Goal: Transaction & Acquisition: Subscribe to service/newsletter

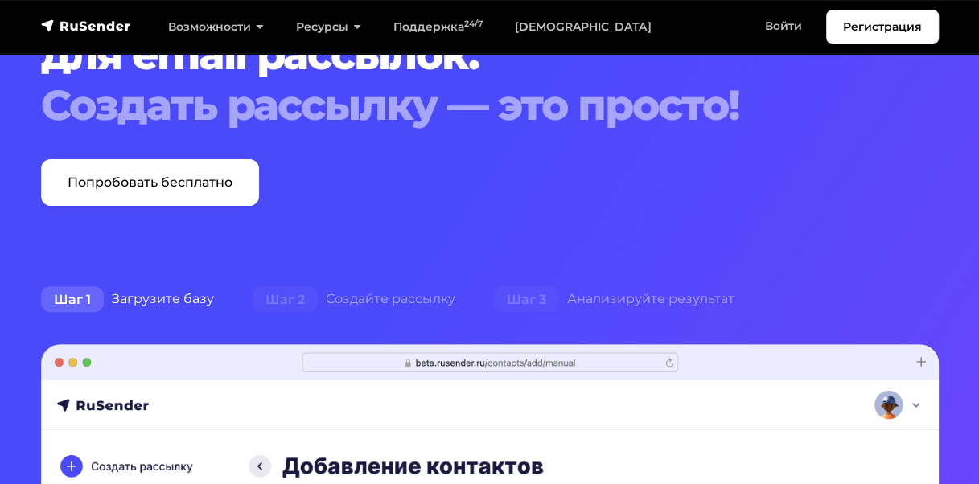
scroll to position [161, 0]
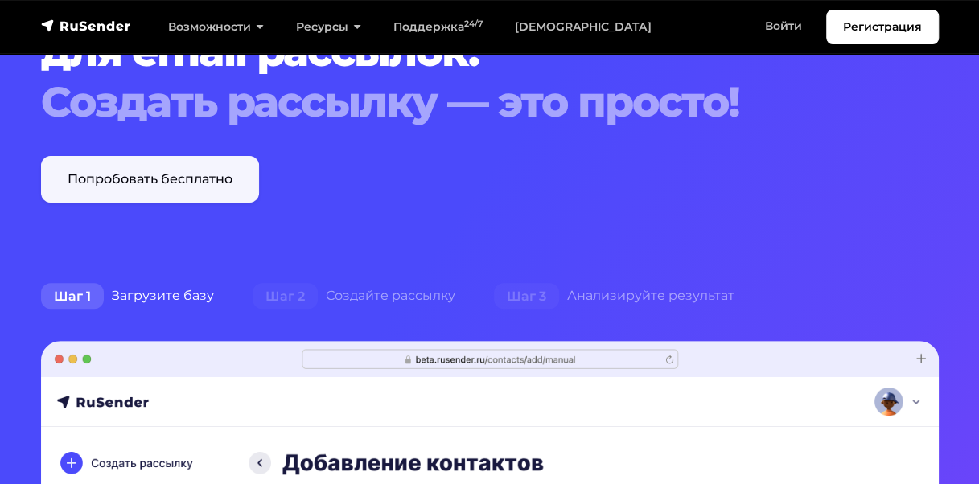
click at [174, 179] on link "Попробовать бесплатно" at bounding box center [150, 179] width 218 height 47
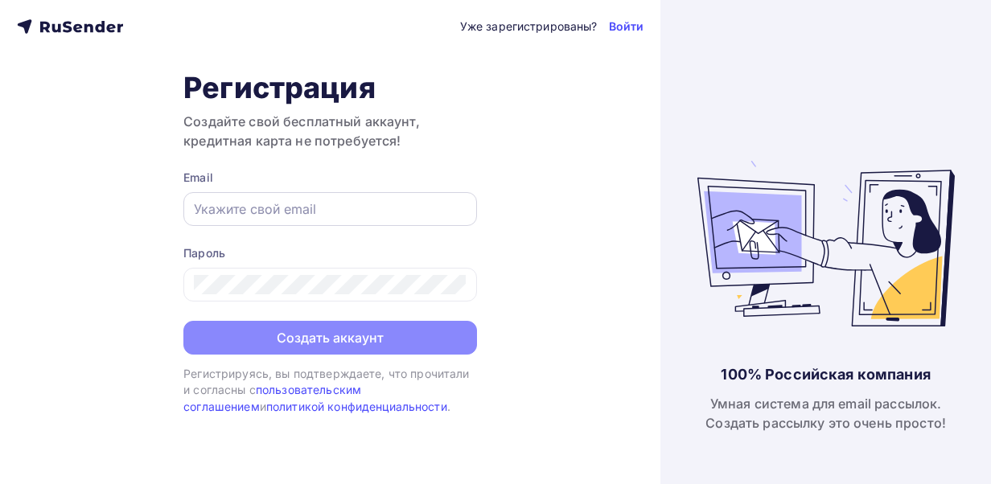
click at [282, 206] on input "text" at bounding box center [330, 208] width 273 height 19
click at [204, 210] on input "text" at bounding box center [330, 208] width 273 height 19
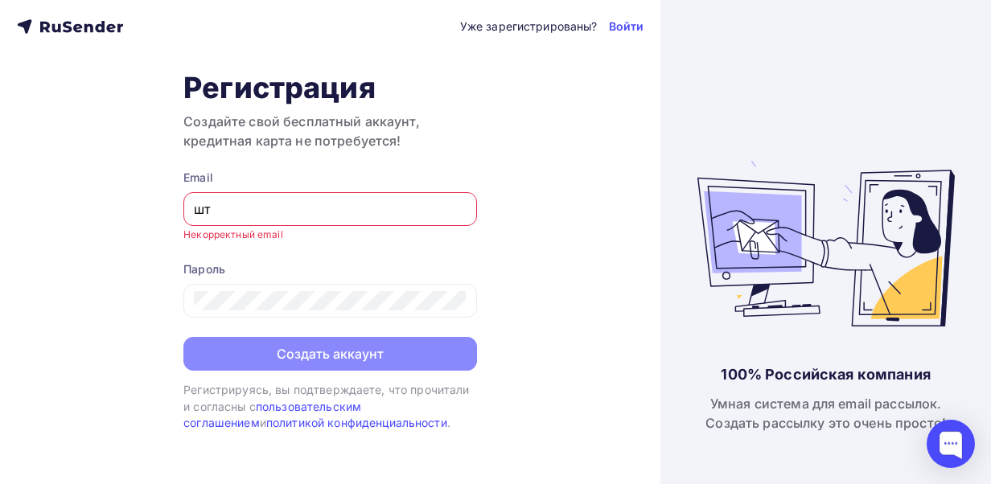
type input "ш"
type input "[EMAIL_ADDRESS][DOMAIN_NAME]"
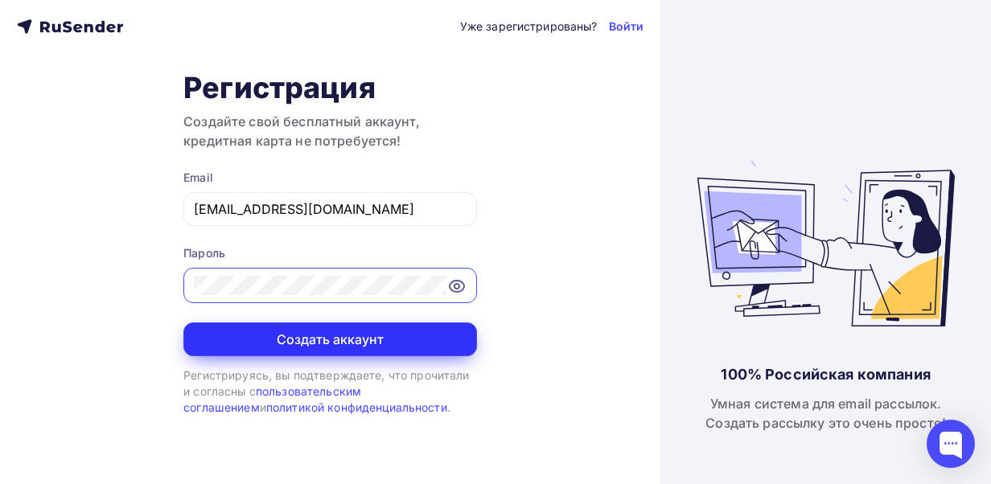
click at [327, 334] on button "Создать аккаунт" at bounding box center [330, 340] width 294 height 34
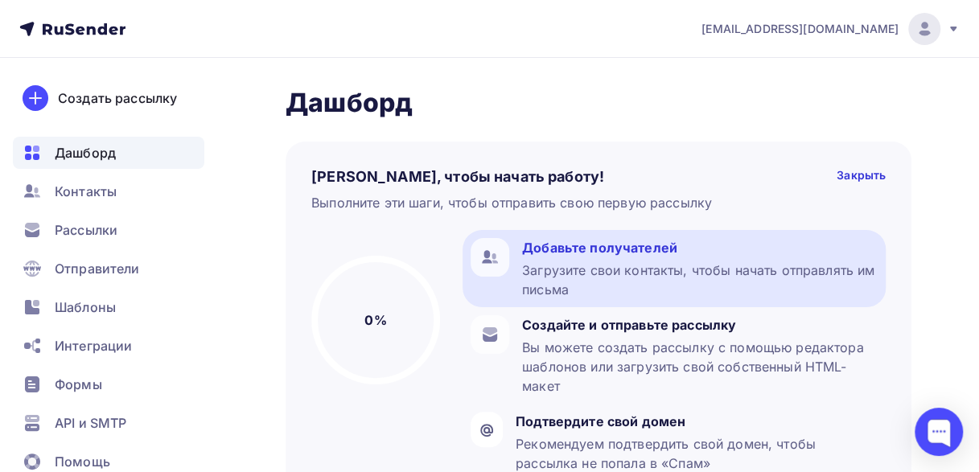
click at [637, 272] on div "Загрузите свои контакты, чтобы начать отправлять им письма" at bounding box center [700, 280] width 356 height 39
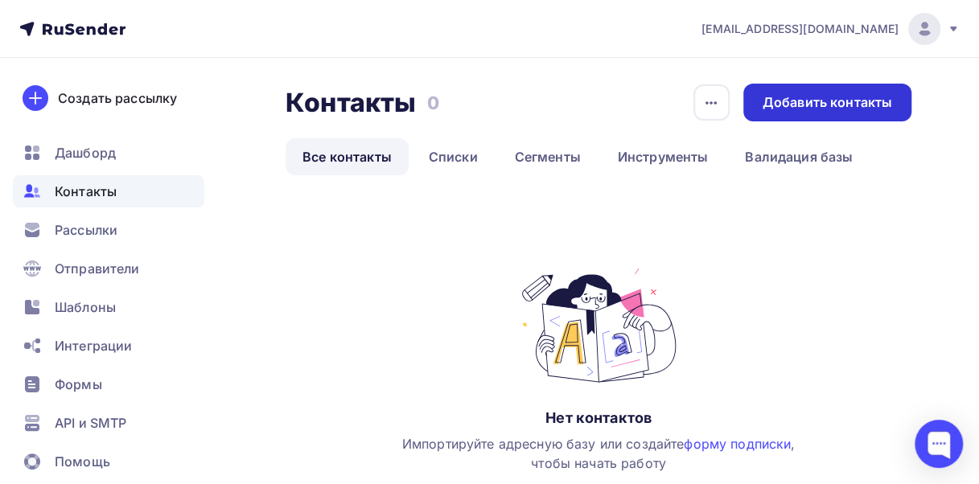
click at [808, 98] on div "Добавить контакты" at bounding box center [828, 102] width 130 height 19
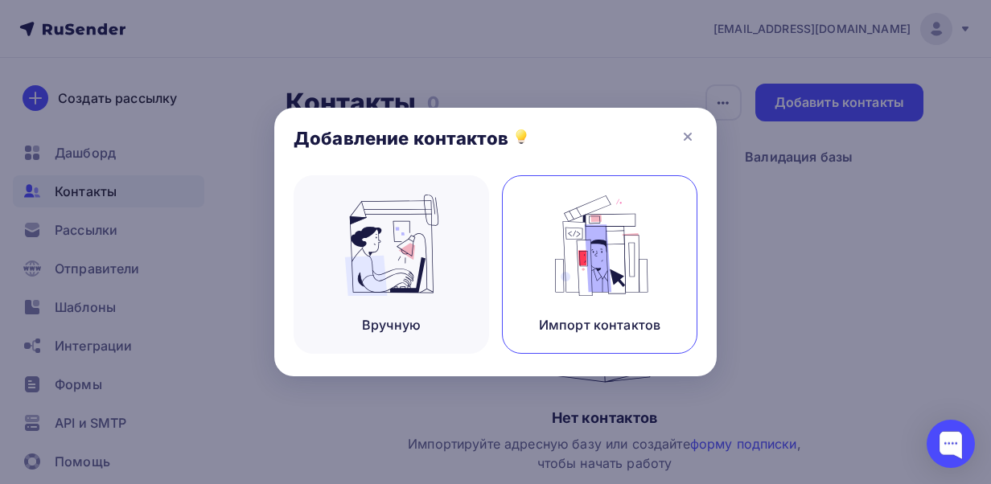
click at [580, 291] on img at bounding box center [600, 245] width 108 height 101
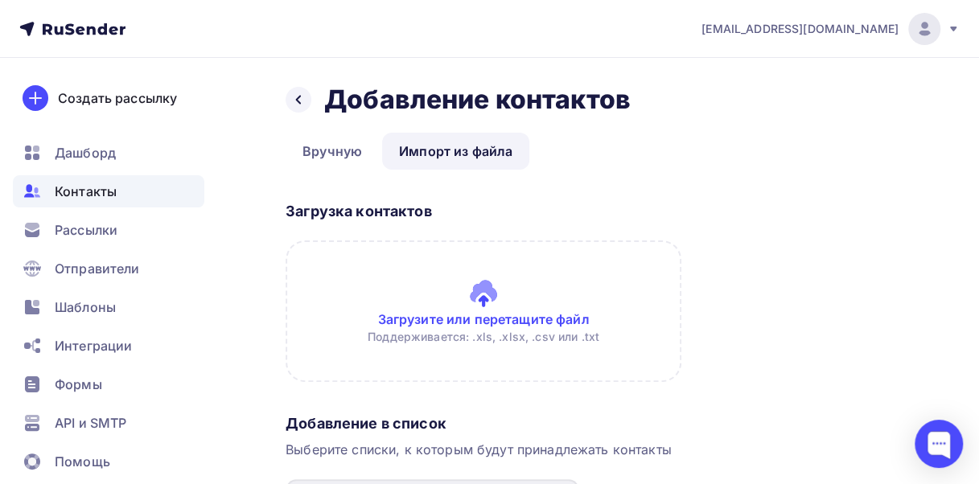
click at [470, 317] on input "file" at bounding box center [484, 312] width 396 height 142
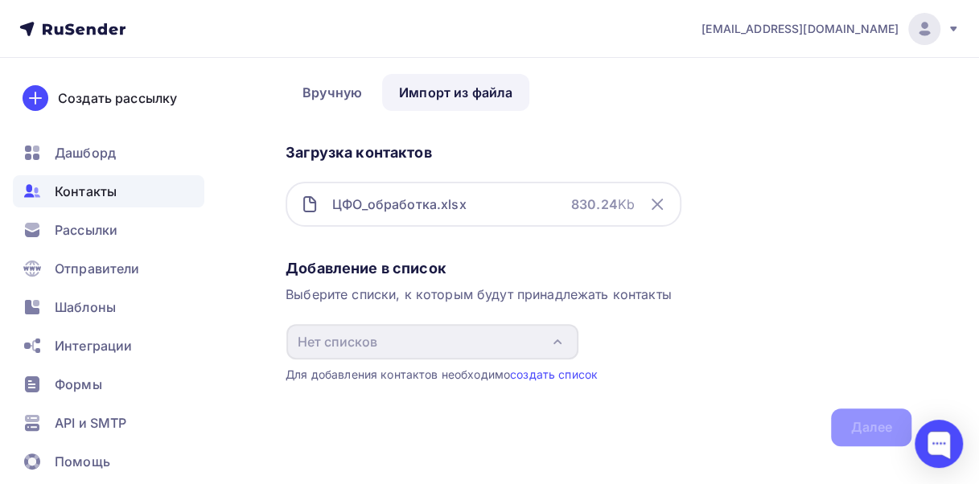
scroll to position [80, 0]
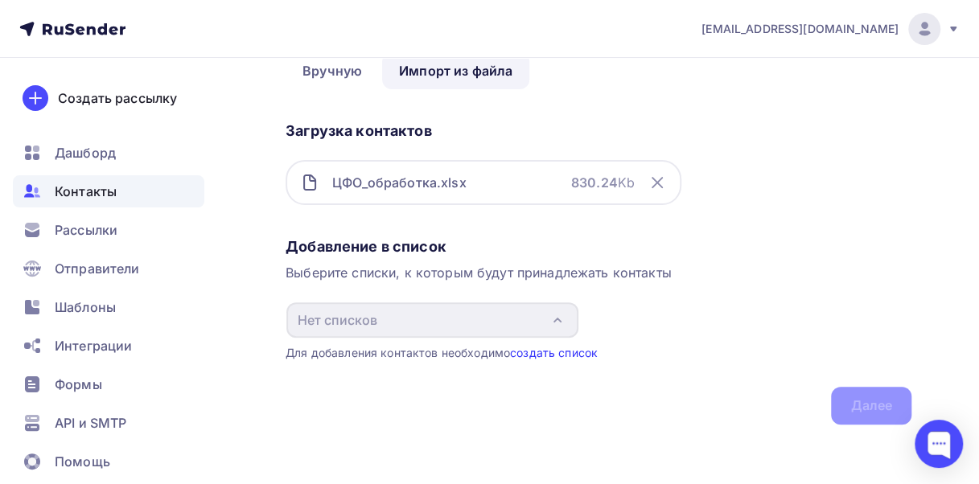
click at [557, 352] on link "создать список" at bounding box center [554, 353] width 88 height 14
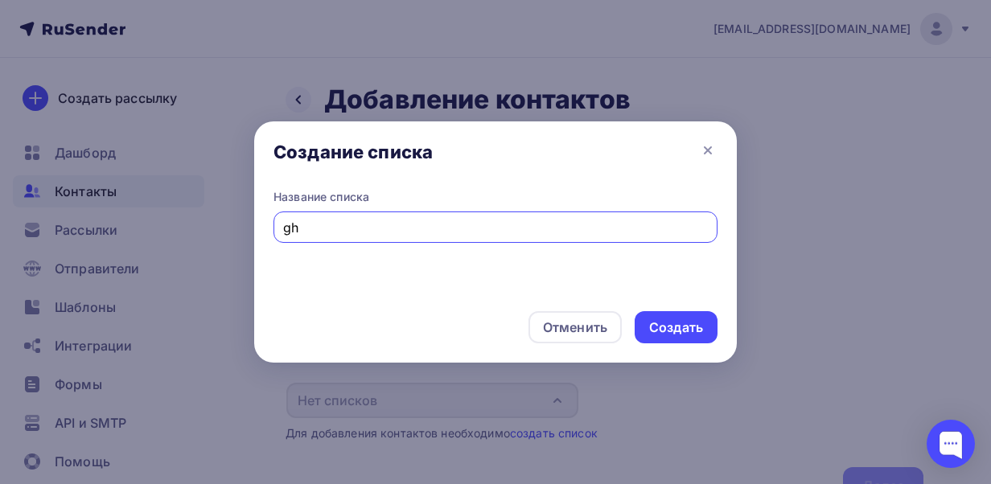
type input "g"
type input "пробная рассылка"
click at [681, 326] on div "Создать" at bounding box center [676, 328] width 54 height 19
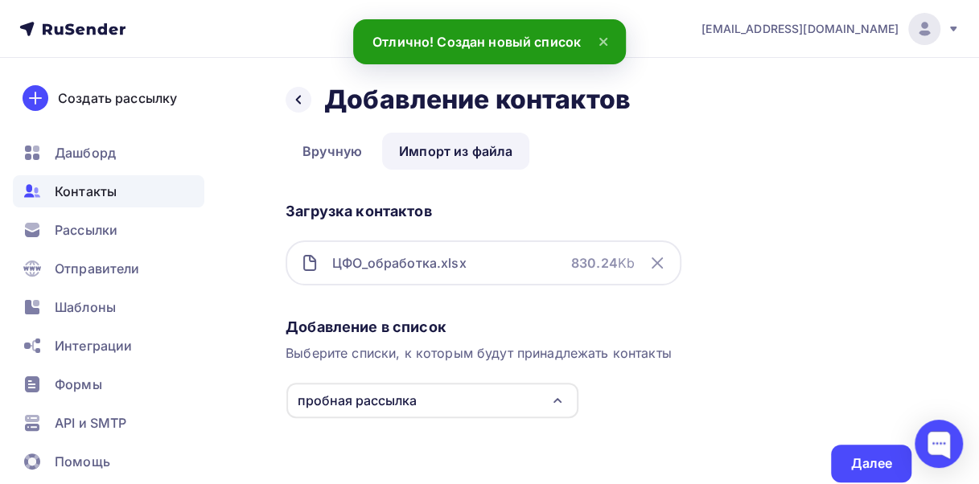
scroll to position [62, 0]
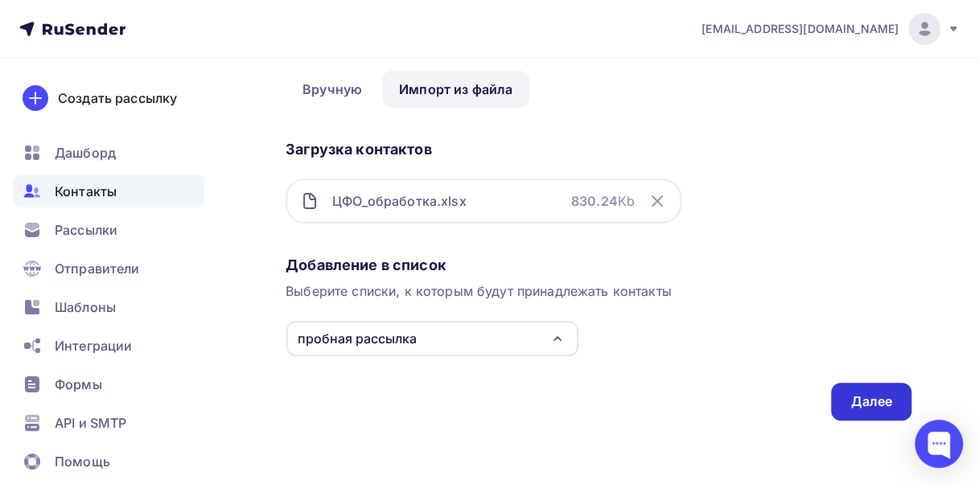
click at [857, 396] on div "Далее" at bounding box center [871, 402] width 42 height 19
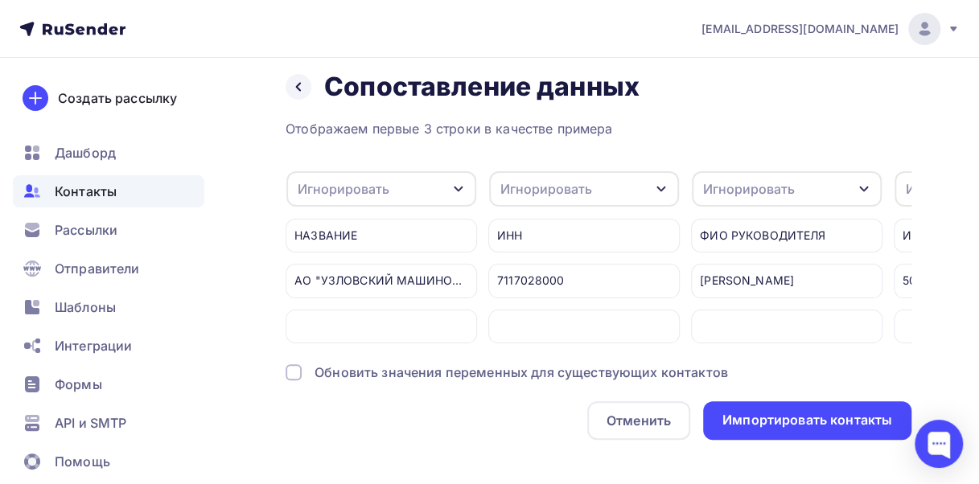
scroll to position [0, 0]
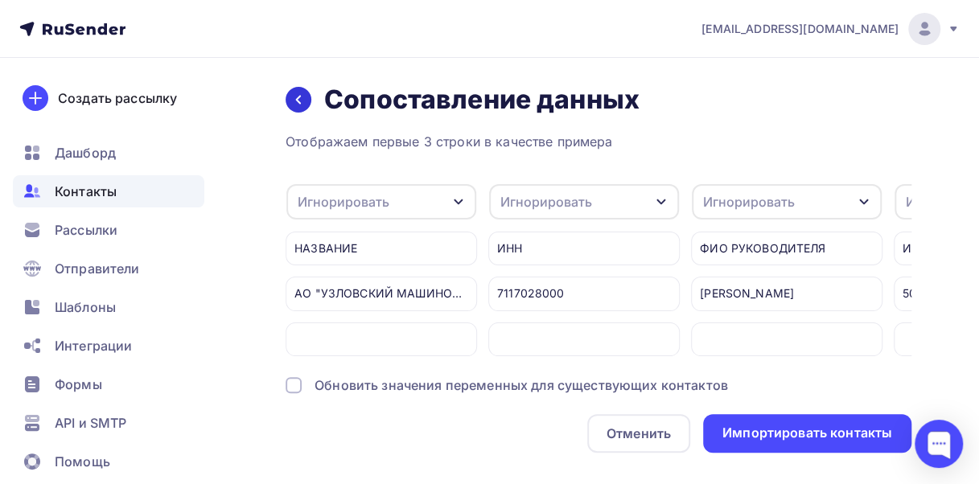
click at [306, 101] on div at bounding box center [299, 100] width 26 height 26
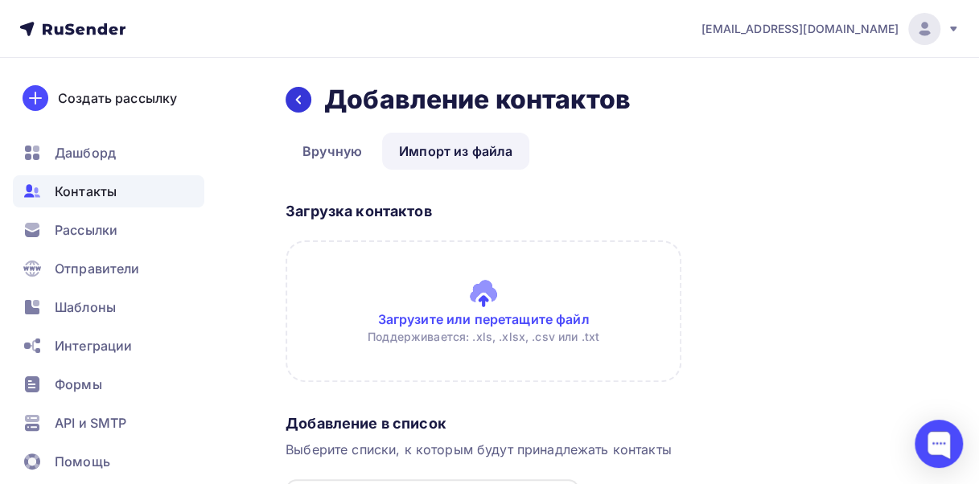
click at [305, 101] on div at bounding box center [299, 100] width 26 height 26
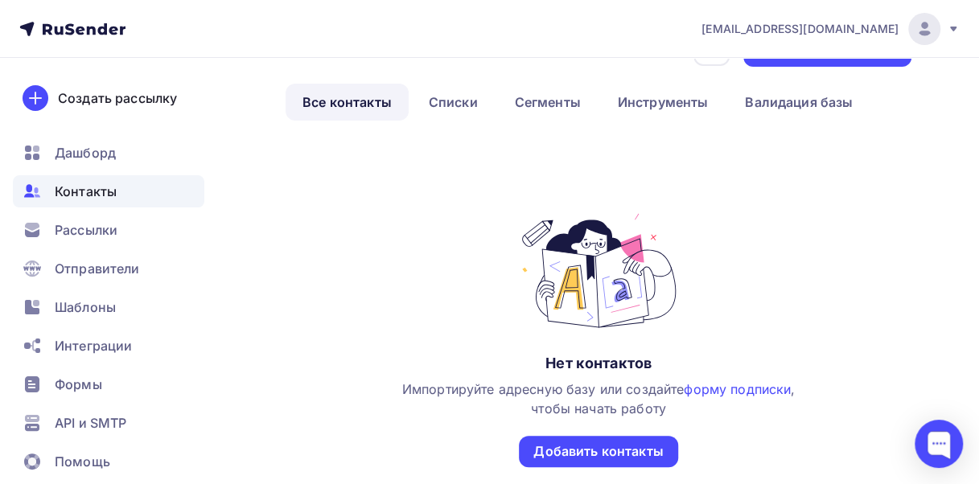
scroll to position [80, 0]
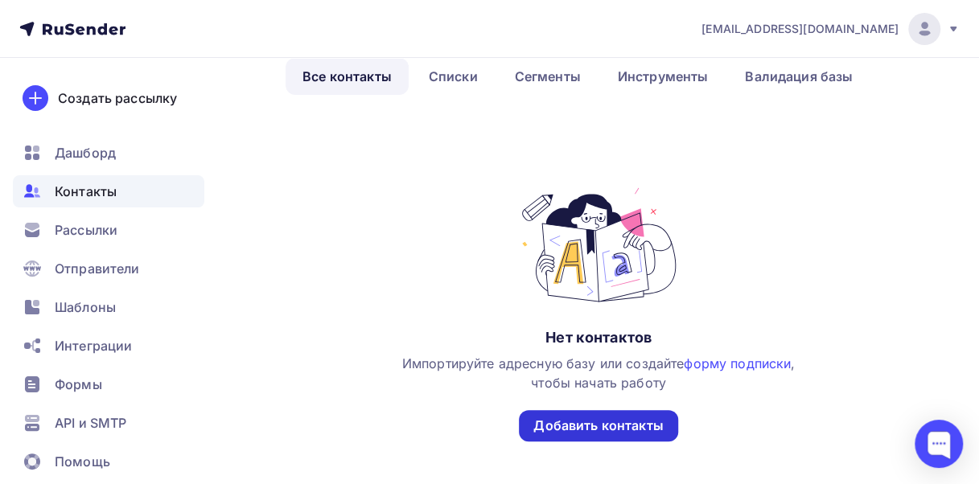
click at [601, 420] on div "Добавить контакты" at bounding box center [598, 426] width 130 height 19
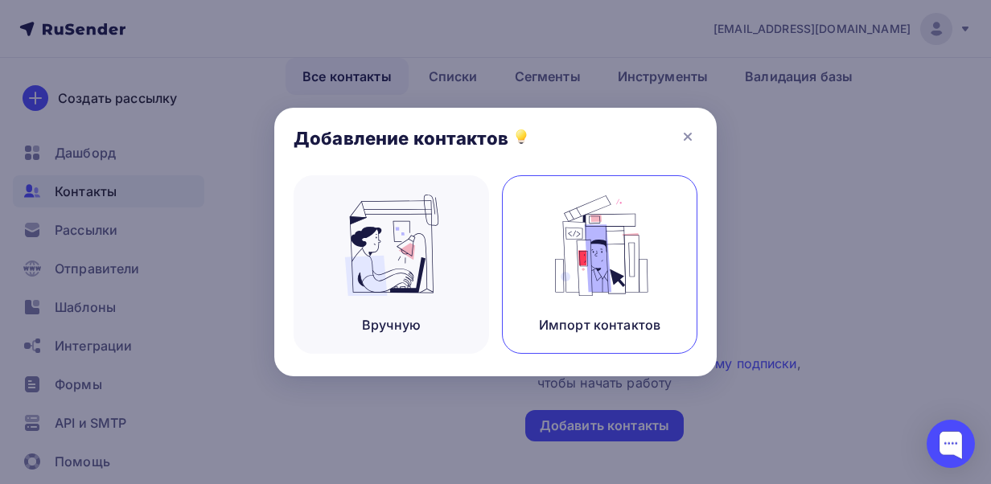
click at [608, 256] on img at bounding box center [600, 245] width 108 height 101
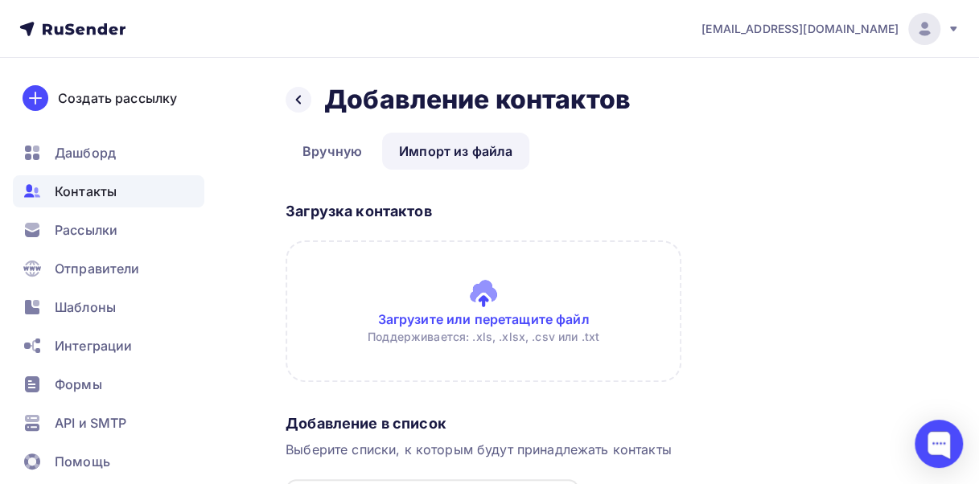
click at [478, 315] on input "file" at bounding box center [484, 312] width 396 height 142
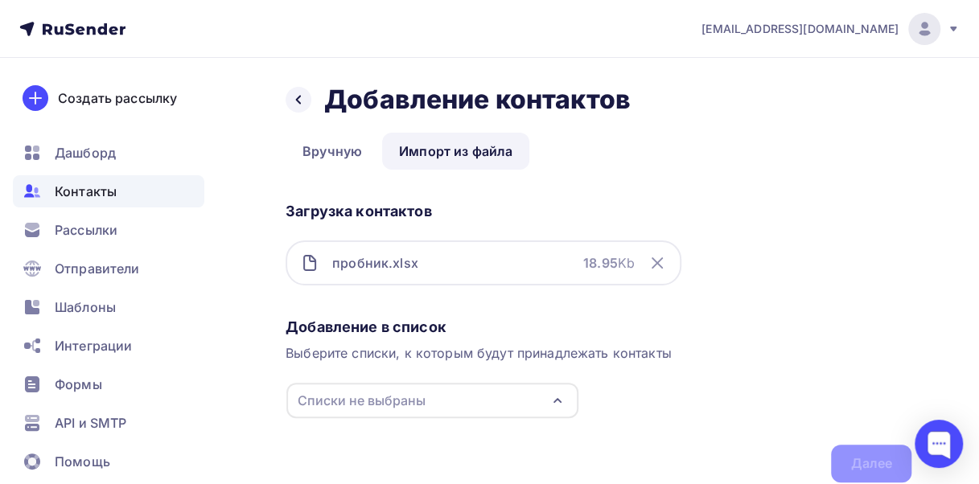
click at [447, 394] on div "Списки не выбраны" at bounding box center [432, 400] width 292 height 35
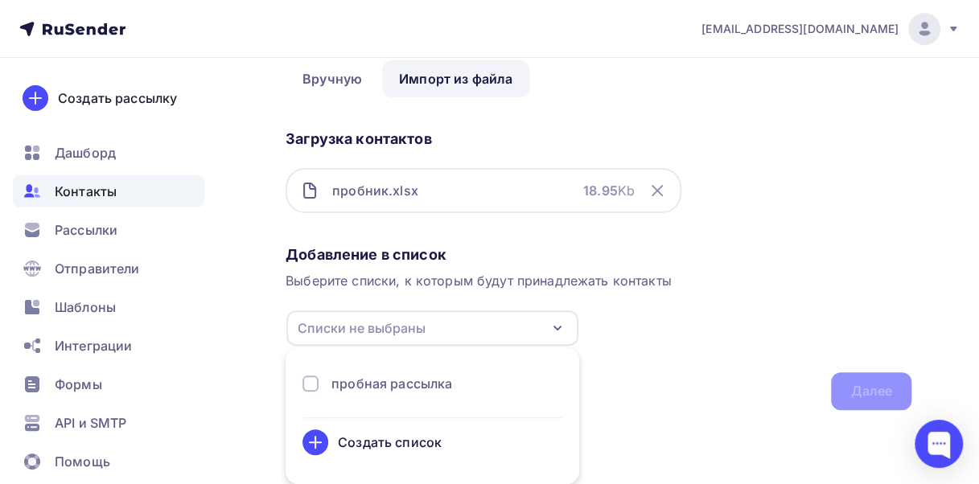
click at [378, 381] on div "пробная рассылка" at bounding box center [391, 383] width 121 height 19
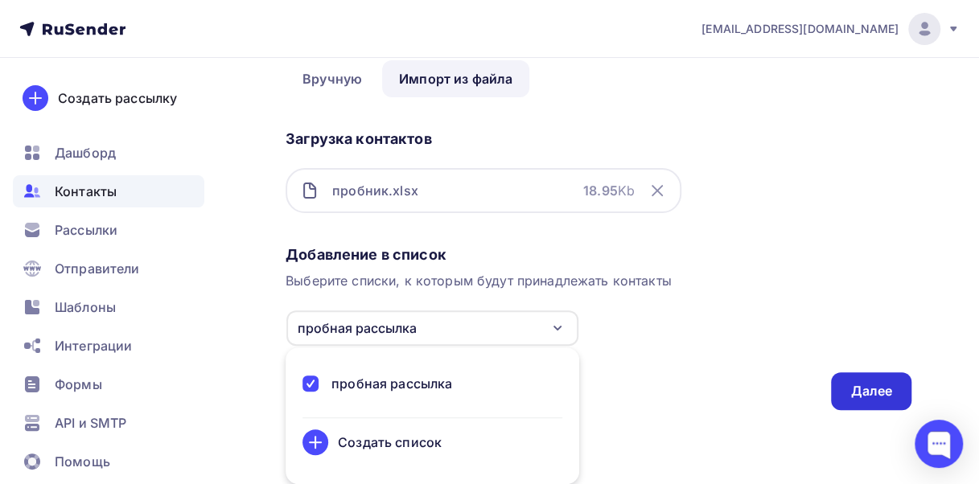
click at [867, 389] on div "Далее" at bounding box center [871, 391] width 42 height 19
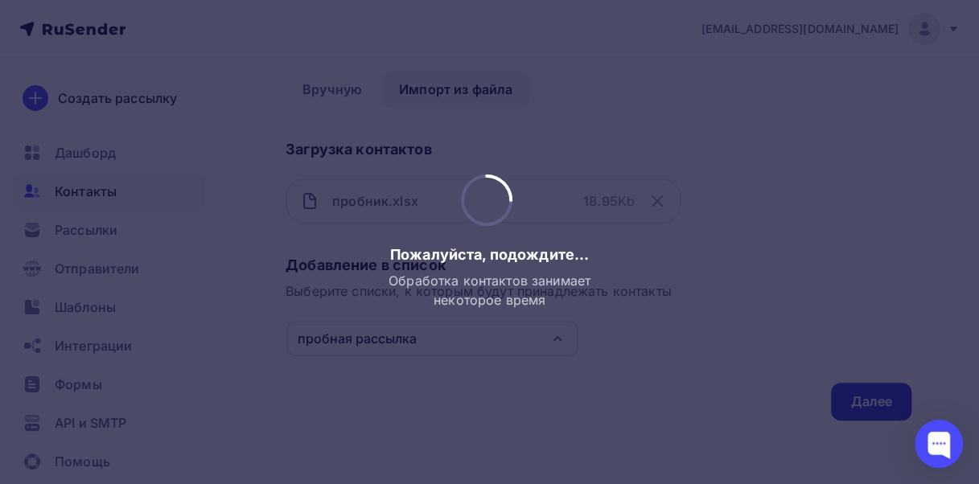
scroll to position [0, 0]
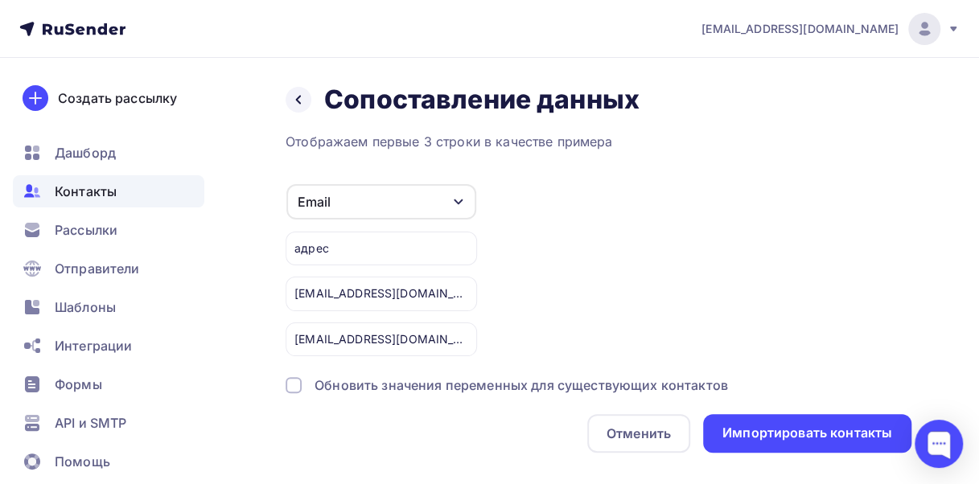
click at [401, 196] on div "Email" at bounding box center [381, 201] width 190 height 35
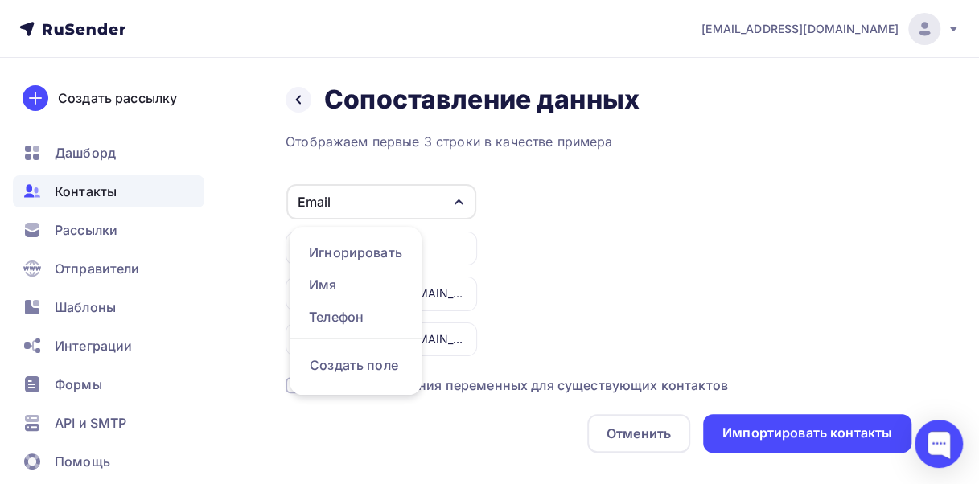
click at [401, 196] on div "Email" at bounding box center [381, 201] width 190 height 35
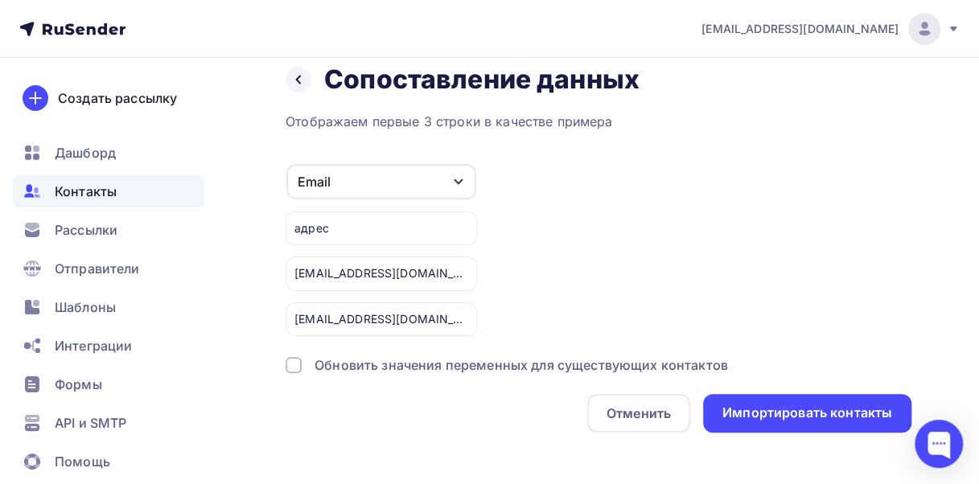
scroll to position [31, 0]
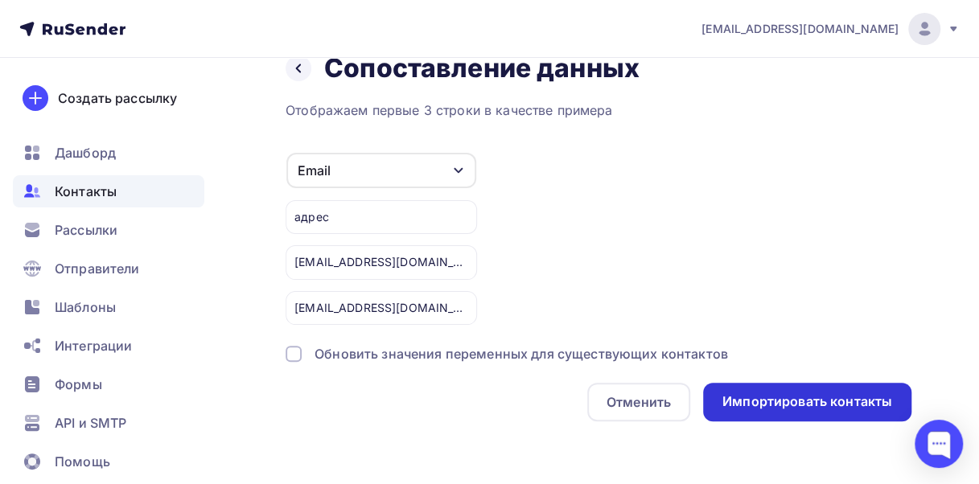
click at [775, 399] on div "Импортировать контакты" at bounding box center [807, 402] width 170 height 19
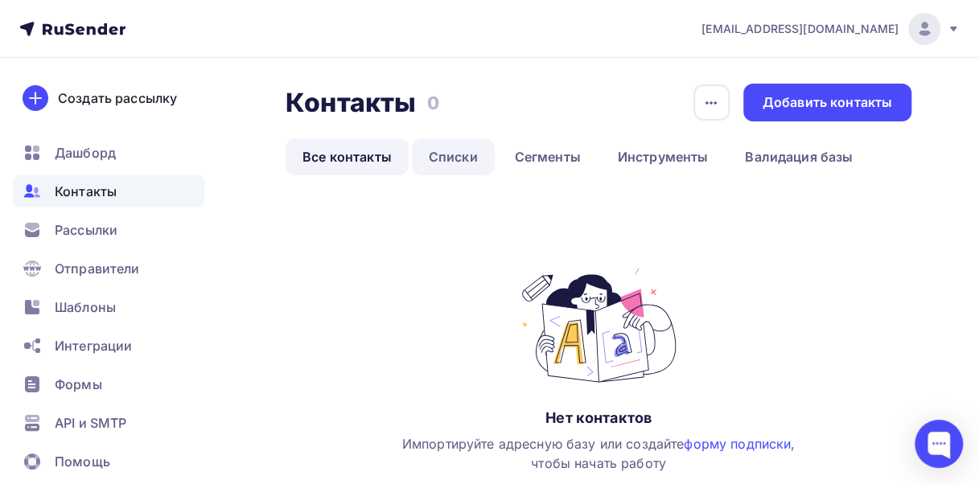
click at [450, 154] on link "Списки" at bounding box center [453, 156] width 83 height 37
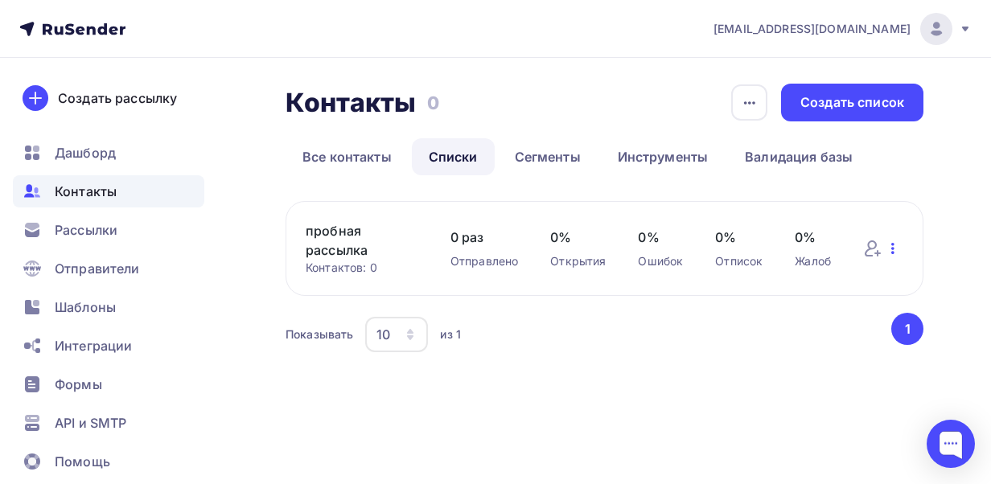
click at [894, 249] on icon "button" at bounding box center [892, 248] width 19 height 19
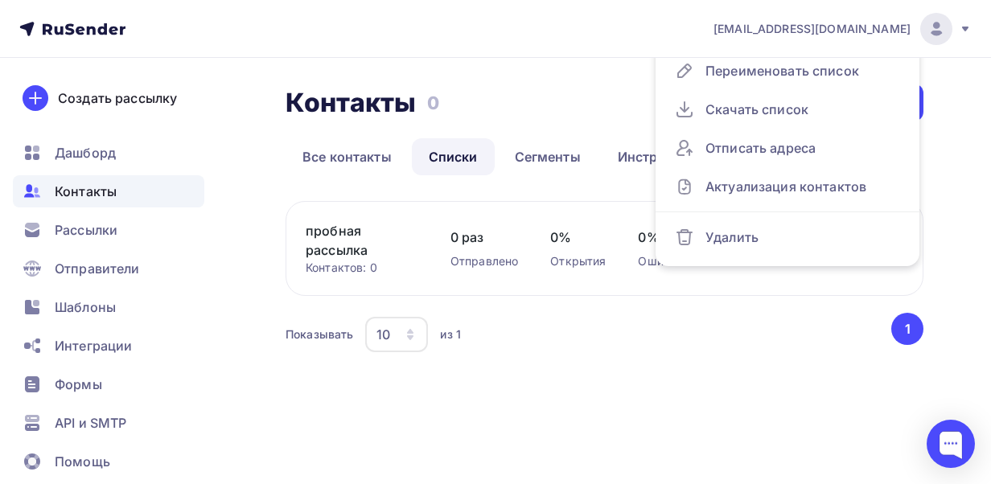
click at [806, 307] on div "пробная рассылка Контактов: 0 Добавить контакты Переименовать список Скачать сп…" at bounding box center [605, 278] width 638 height 155
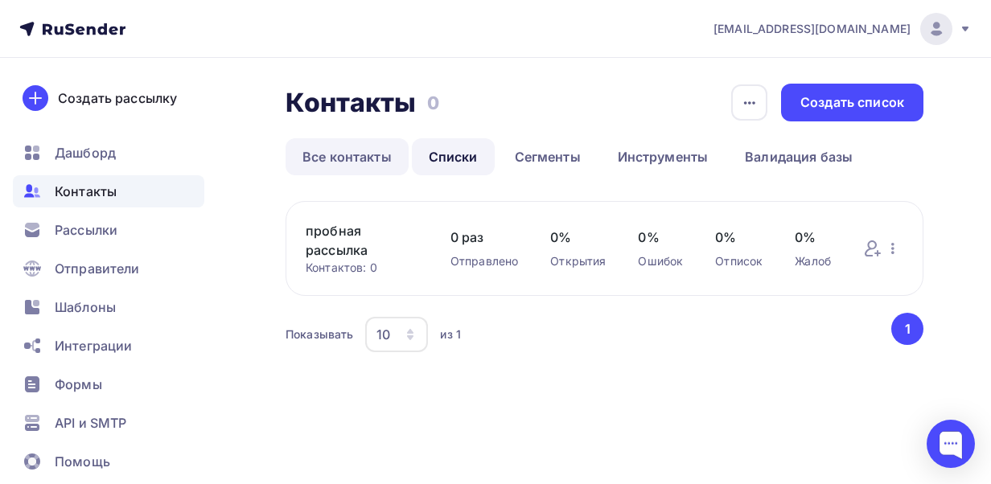
click at [347, 158] on link "Все контакты" at bounding box center [347, 156] width 123 height 37
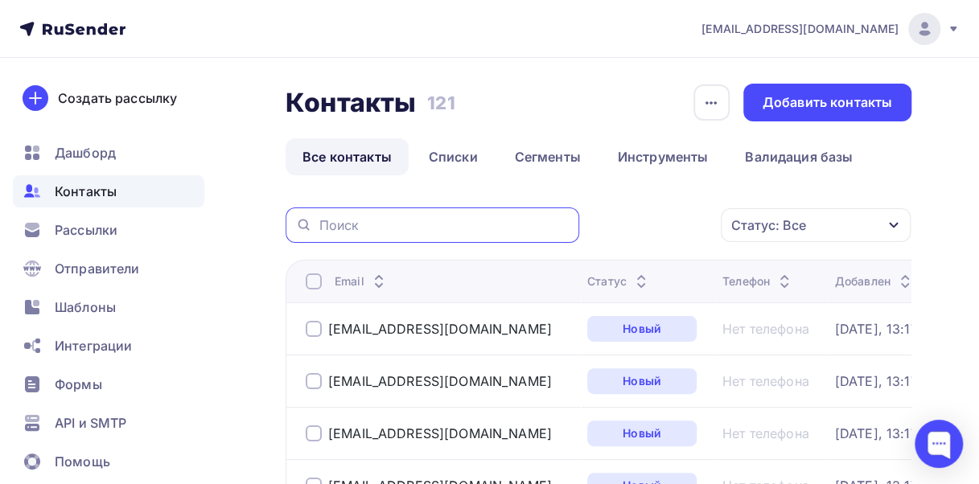
click at [383, 225] on input "text" at bounding box center [444, 225] width 251 height 18
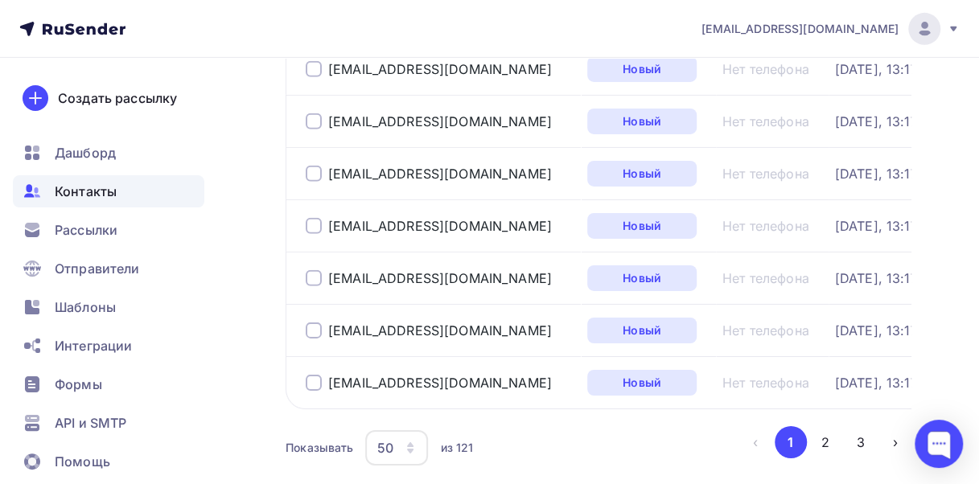
scroll to position [2596, 0]
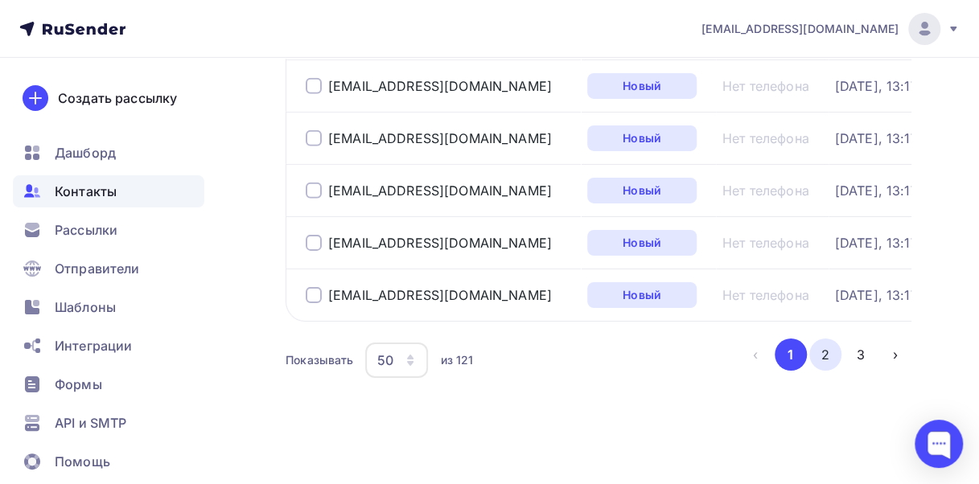
type input "адрес"
click at [825, 352] on button "2" at bounding box center [825, 355] width 32 height 32
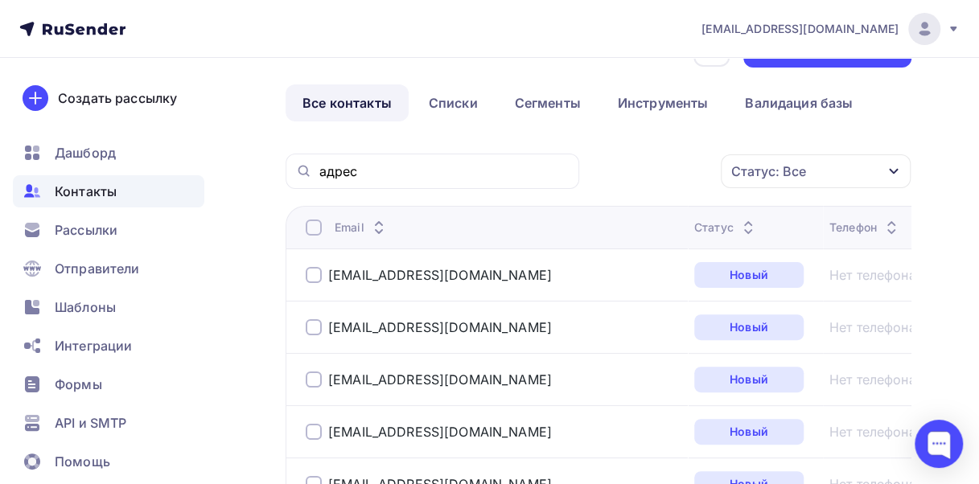
scroll to position [47, 0]
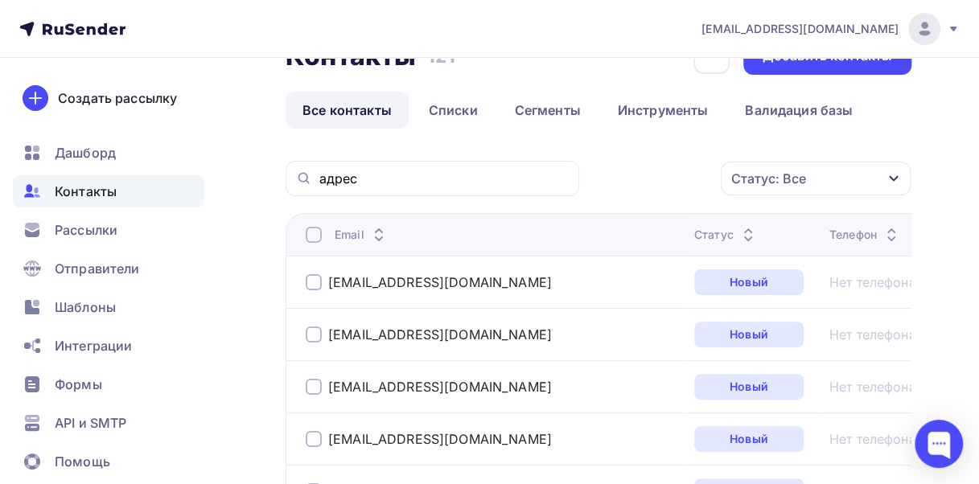
click at [382, 236] on icon at bounding box center [378, 238] width 19 height 19
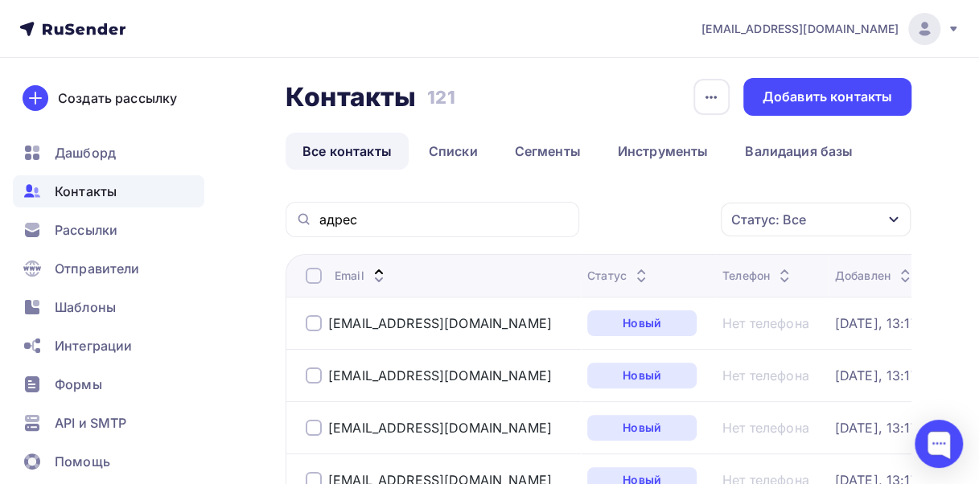
scroll to position [0, 0]
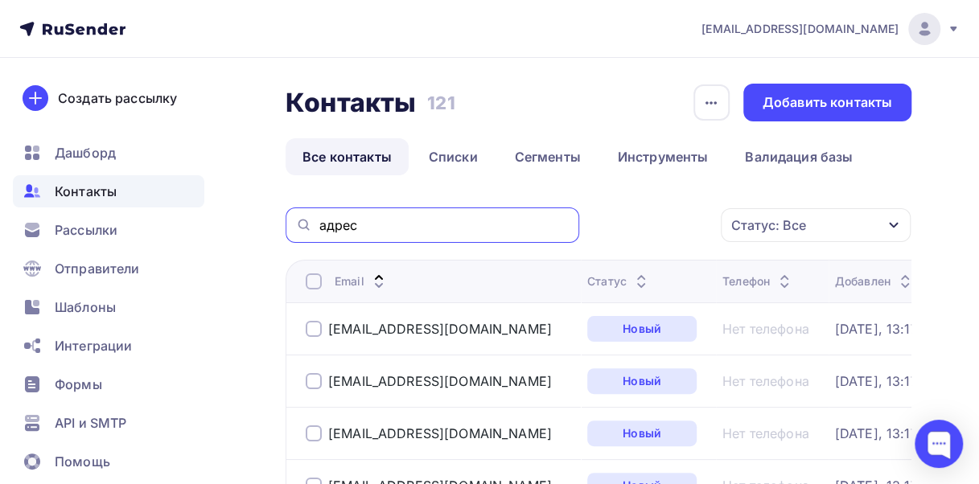
drag, startPoint x: 388, startPoint y: 227, endPoint x: 245, endPoint y: 214, distance: 143.8
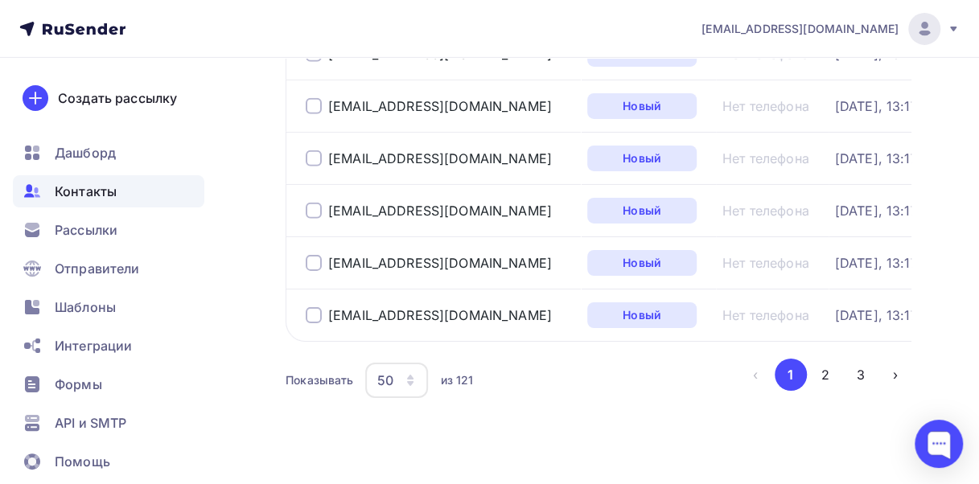
scroll to position [2596, 0]
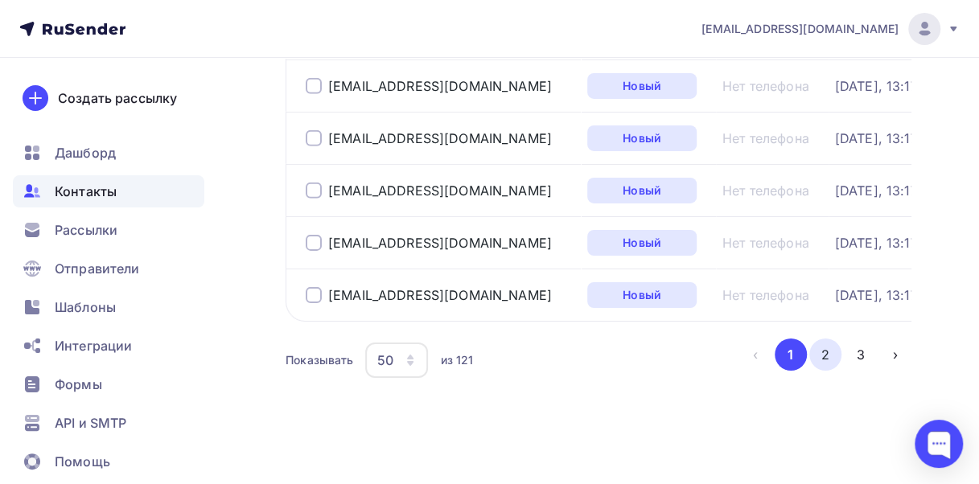
click at [820, 352] on button "2" at bounding box center [825, 355] width 32 height 32
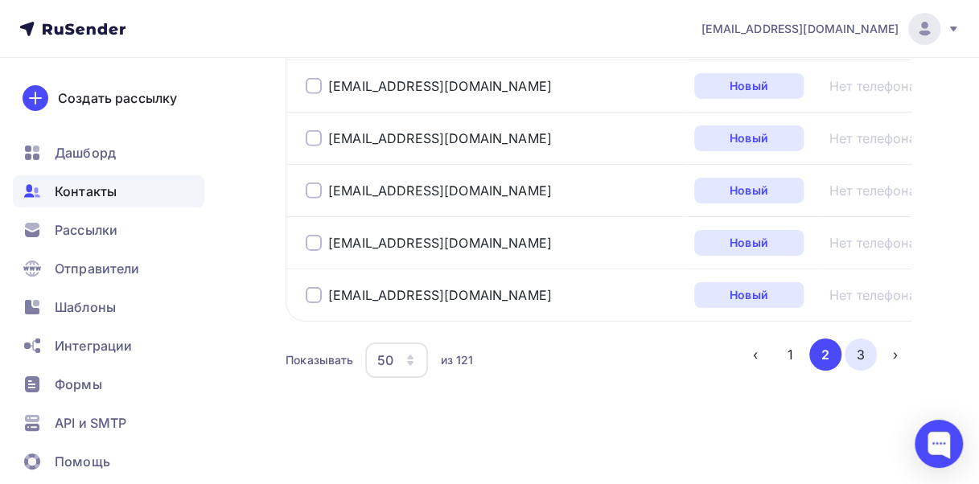
click at [859, 357] on button "3" at bounding box center [861, 355] width 32 height 32
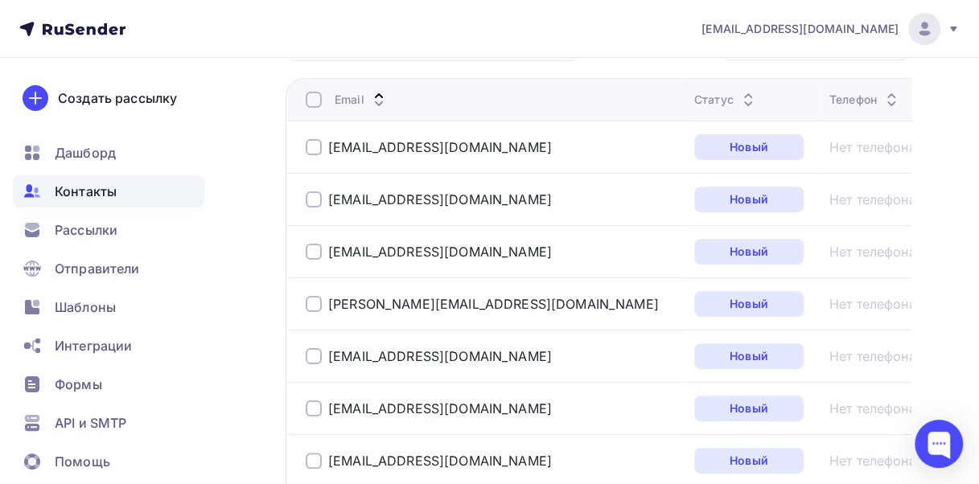
scroll to position [0, 0]
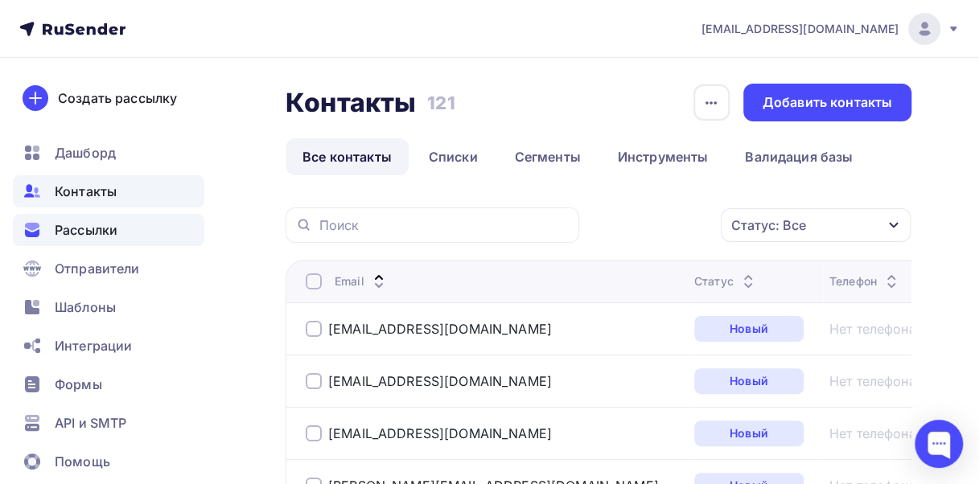
click at [84, 232] on span "Рассылки" at bounding box center [86, 229] width 63 height 19
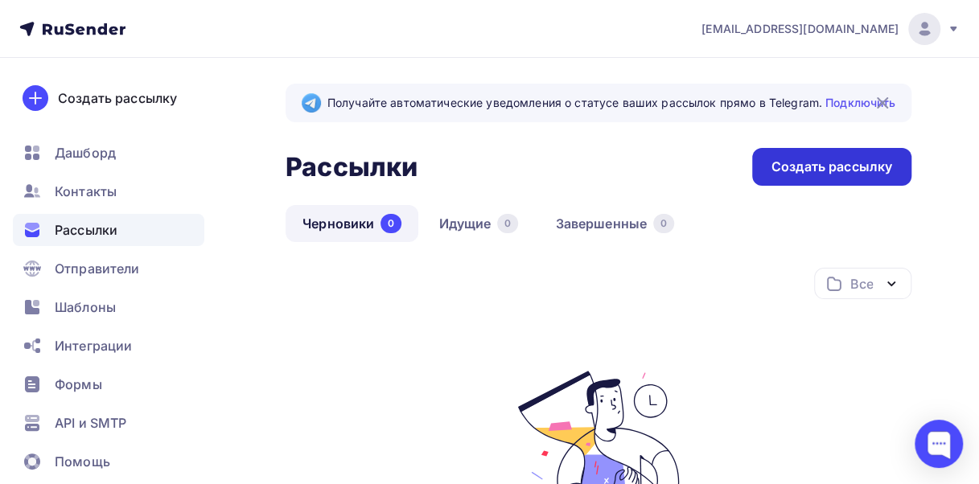
click at [821, 164] on div "Создать рассылку" at bounding box center [831, 167] width 121 height 19
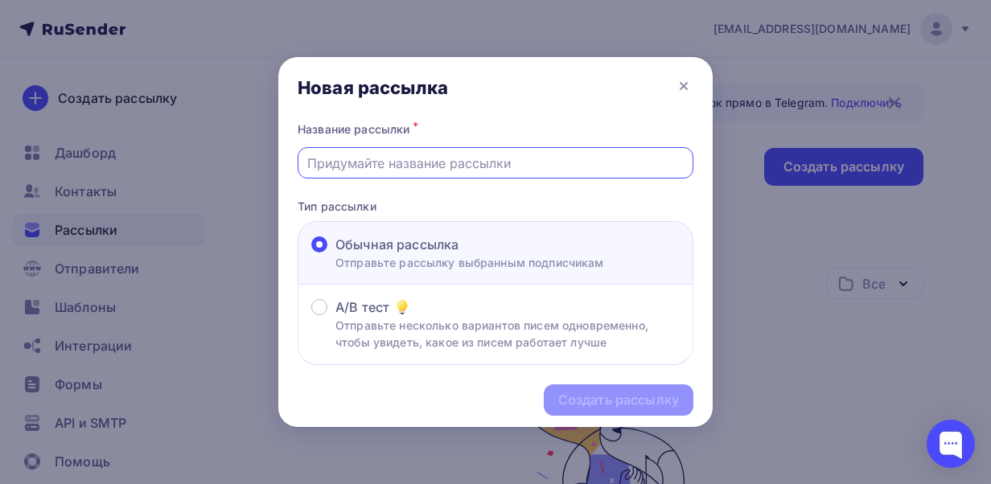
click at [436, 158] on input "text" at bounding box center [495, 163] width 377 height 19
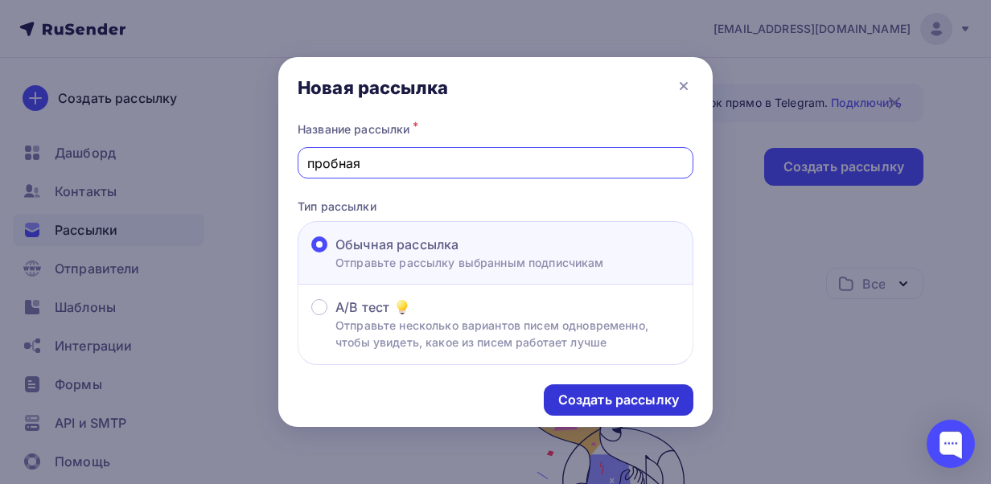
type input "пробная"
click at [586, 403] on div "Создать рассылку" at bounding box center [618, 400] width 121 height 19
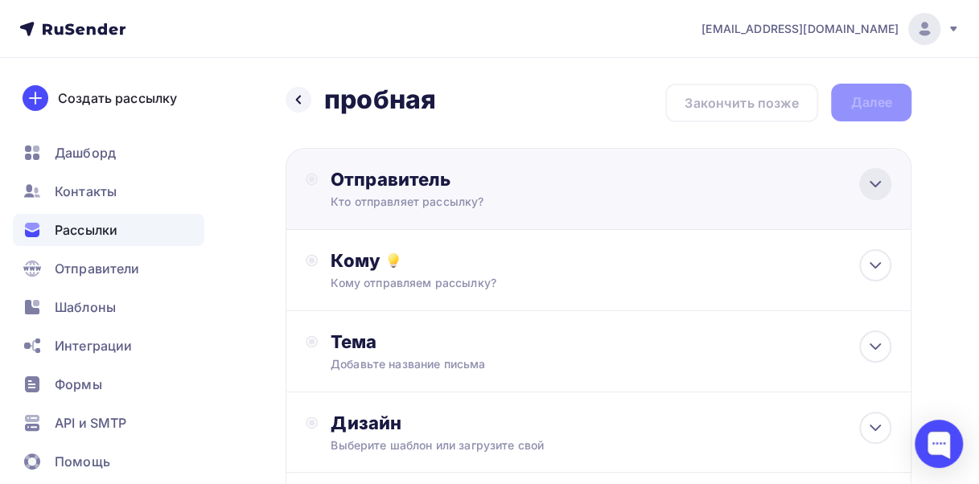
click at [877, 178] on icon at bounding box center [875, 184] width 19 height 19
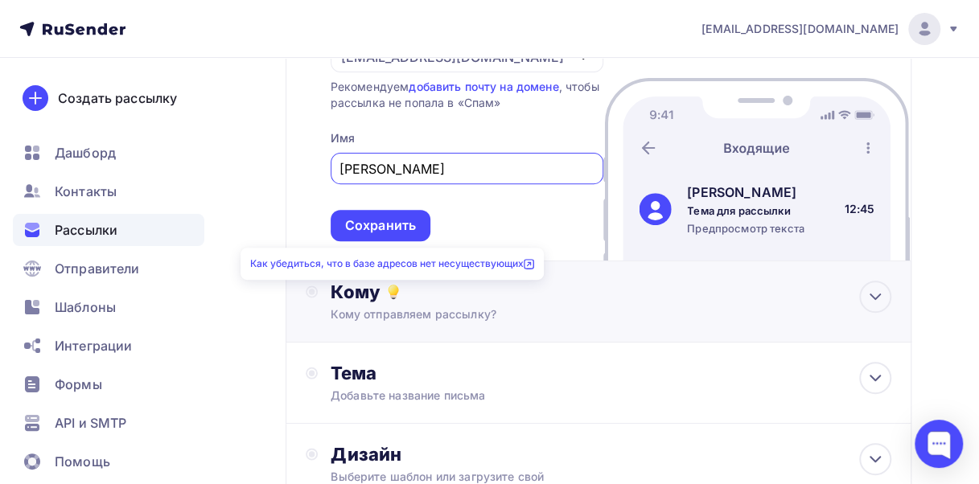
scroll to position [241, 0]
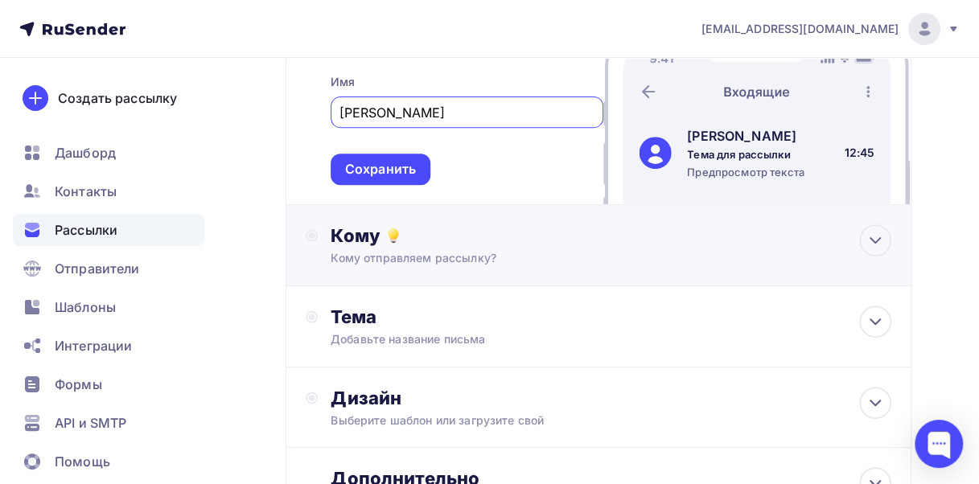
type input "Ереничев Алексей"
click at [449, 260] on div "Кому отправляем рассылку?" at bounding box center [583, 258] width 504 height 16
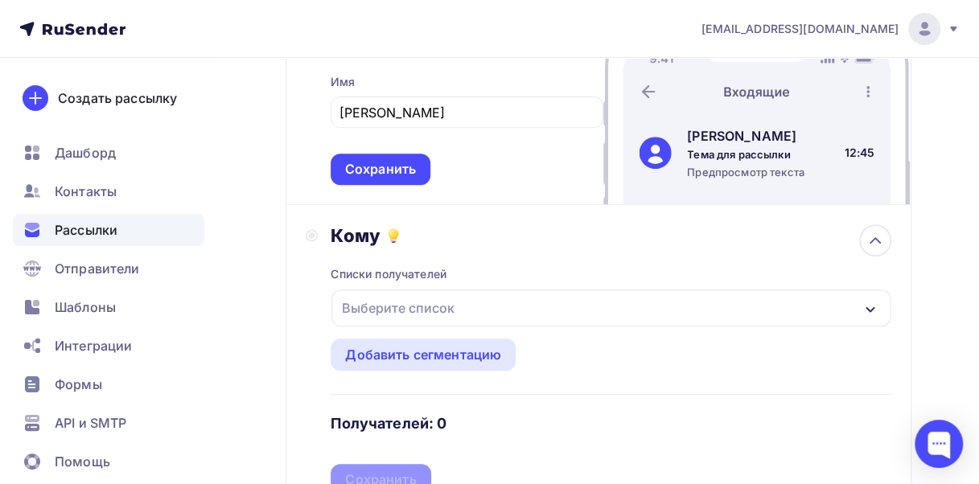
click at [467, 306] on div "Выберите список" at bounding box center [610, 308] width 559 height 37
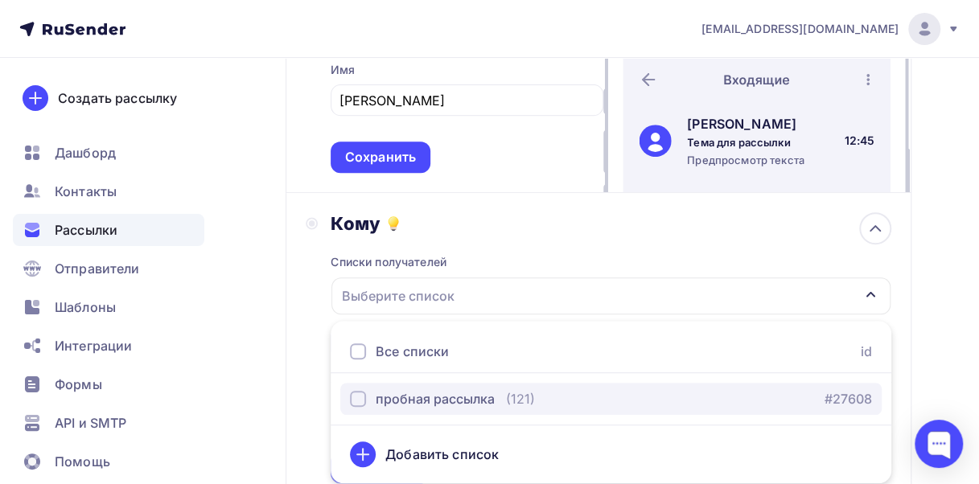
click at [428, 399] on div "пробная рассылка" at bounding box center [435, 398] width 119 height 19
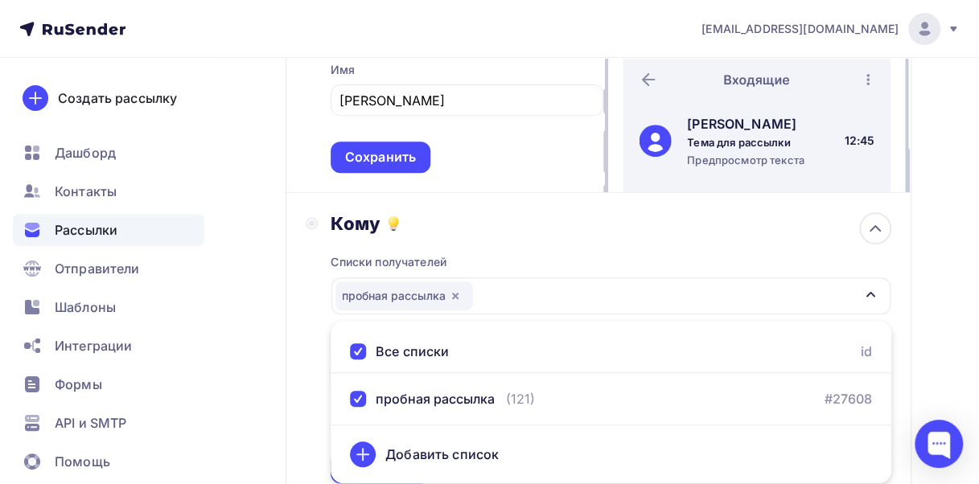
click at [315, 304] on div "Кому Списки получателей пробная рассылка Все списки id пробная рассылка (121) #…" at bounding box center [599, 347] width 586 height 271
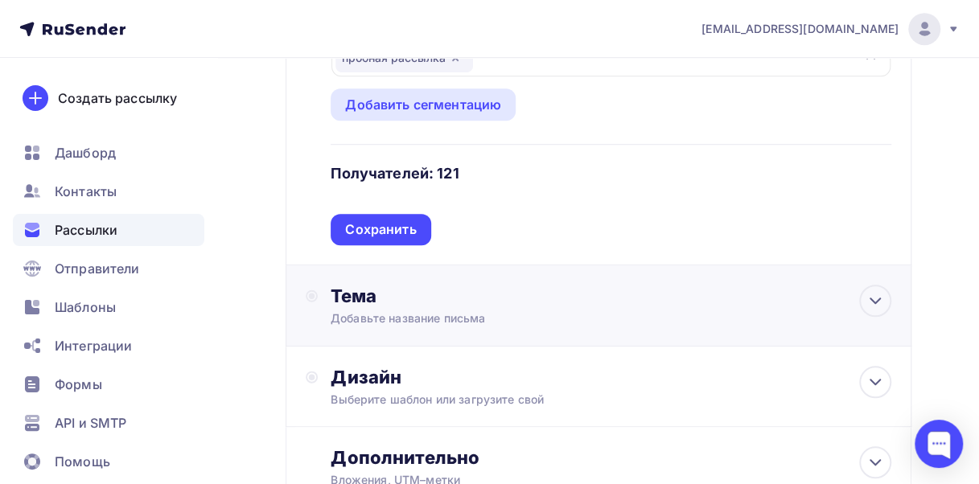
scroll to position [495, 0]
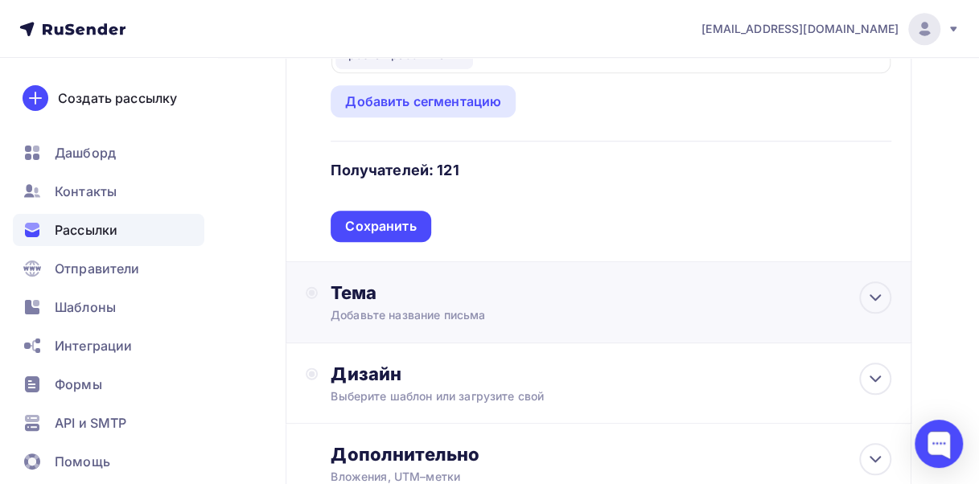
click at [409, 315] on div "Добавьте название письма" at bounding box center [474, 315] width 286 height 16
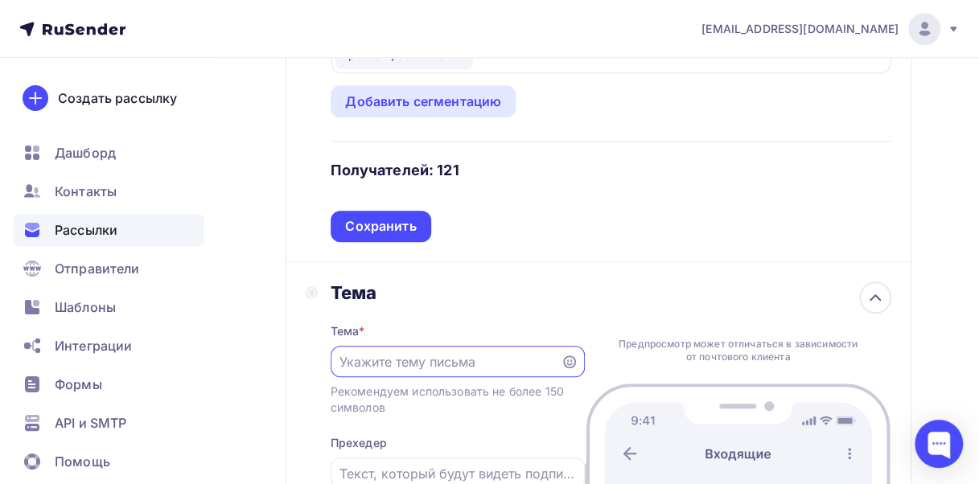
scroll to position [0, 0]
paste input "Fwd: мероприятия по выполнению целевых показателей"
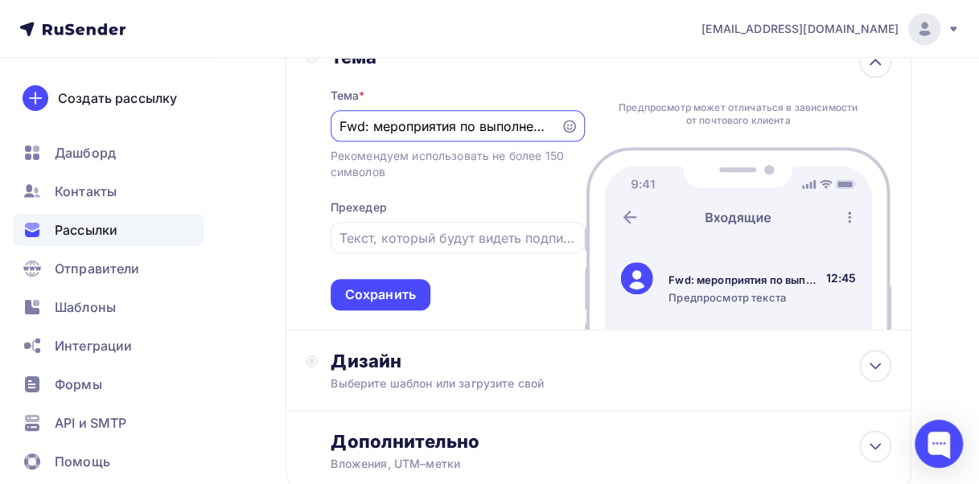
scroll to position [736, 0]
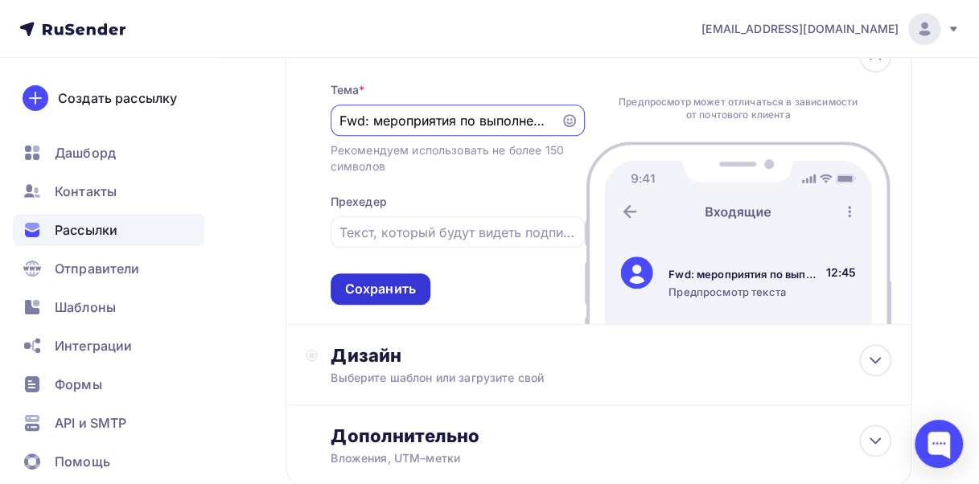
type input "Fwd: мероприятия по выполнению целевых показателей"
click at [391, 290] on div "Сохранить" at bounding box center [380, 289] width 71 height 19
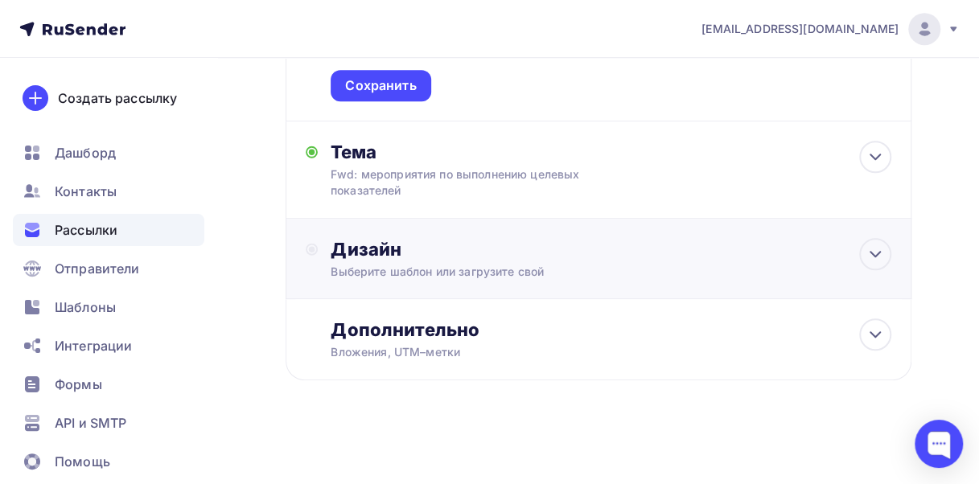
scroll to position [638, 0]
click at [522, 262] on div "Дизайн Выберите шаблон или загрузите свой" at bounding box center [611, 259] width 561 height 42
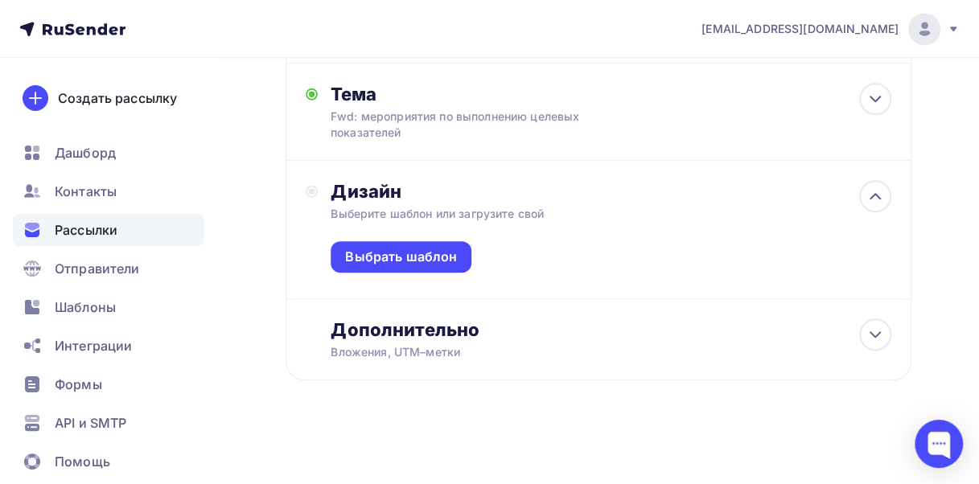
scroll to position [696, 0]
click at [436, 251] on div "Выбрать шаблон" at bounding box center [401, 257] width 112 height 19
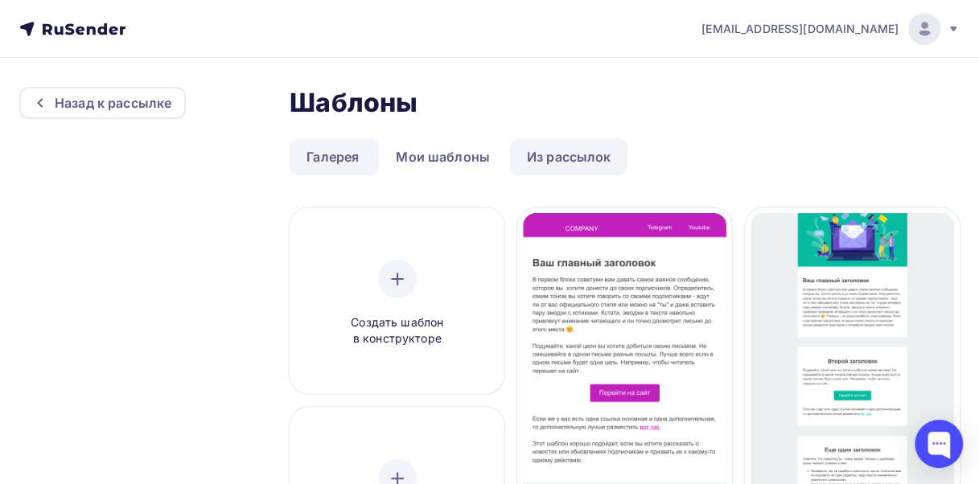
click at [555, 154] on link "Из рассылок" at bounding box center [569, 156] width 118 height 37
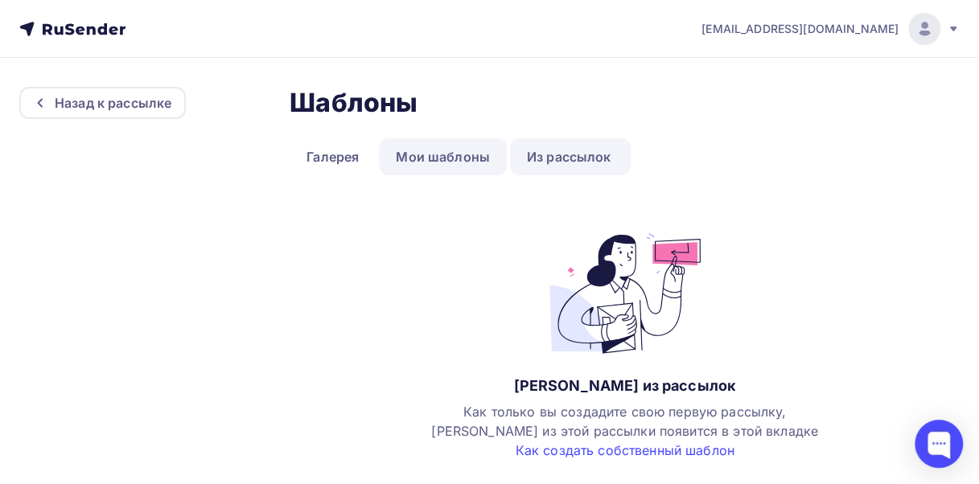
click at [446, 154] on link "Мои шаблоны" at bounding box center [443, 156] width 128 height 37
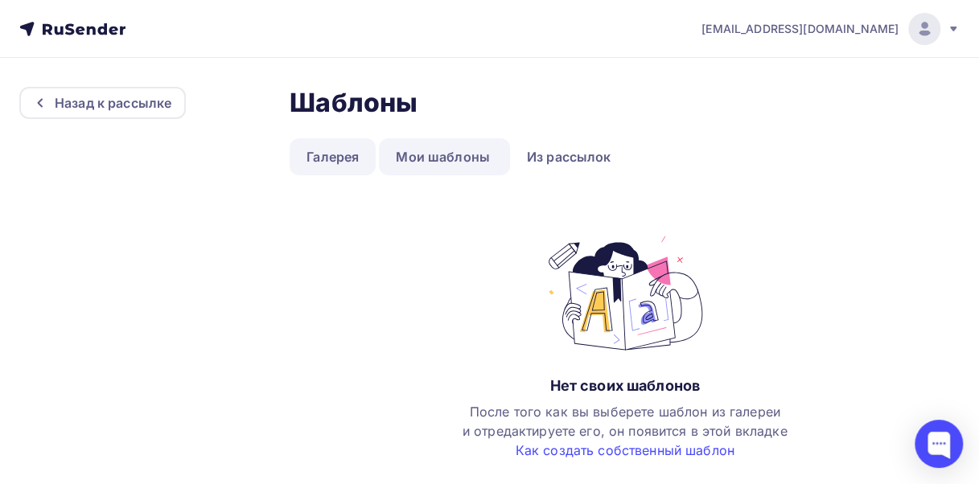
click at [338, 153] on link "Галерея" at bounding box center [333, 156] width 86 height 37
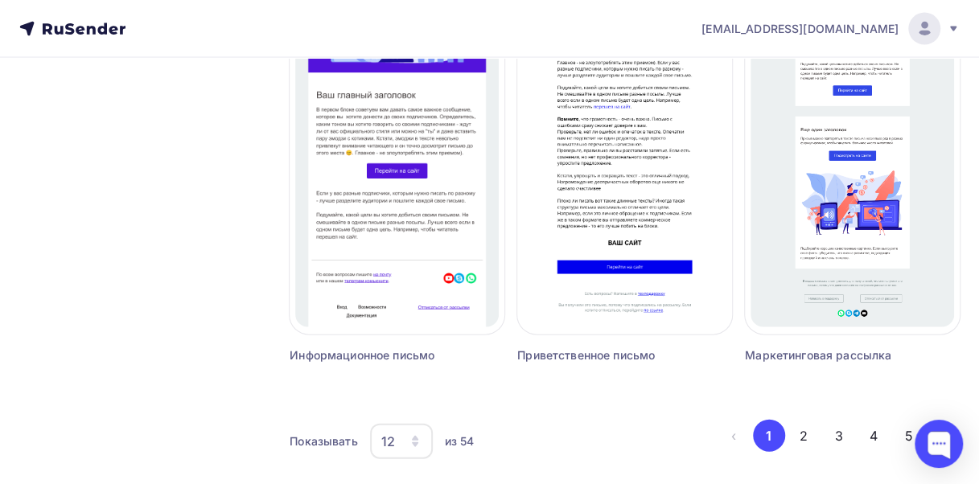
scroll to position [1606, 0]
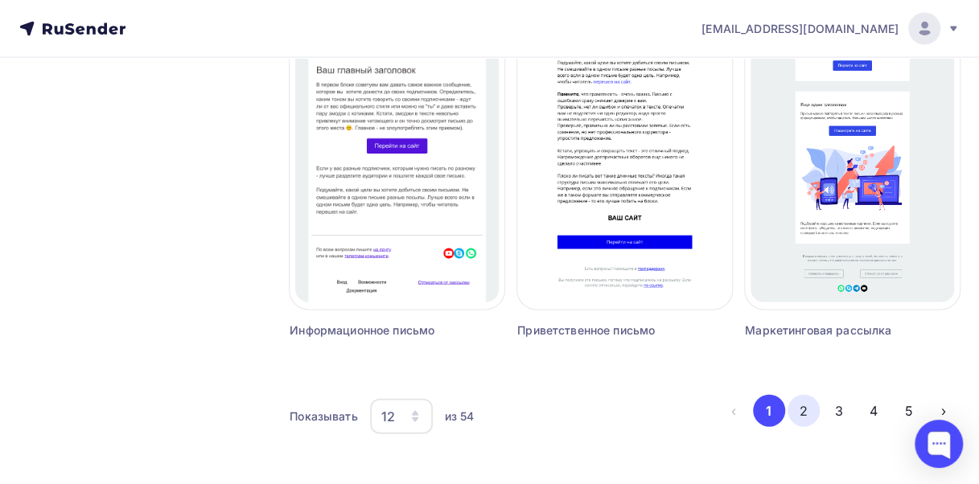
click at [802, 411] on button "2" at bounding box center [803, 411] width 32 height 32
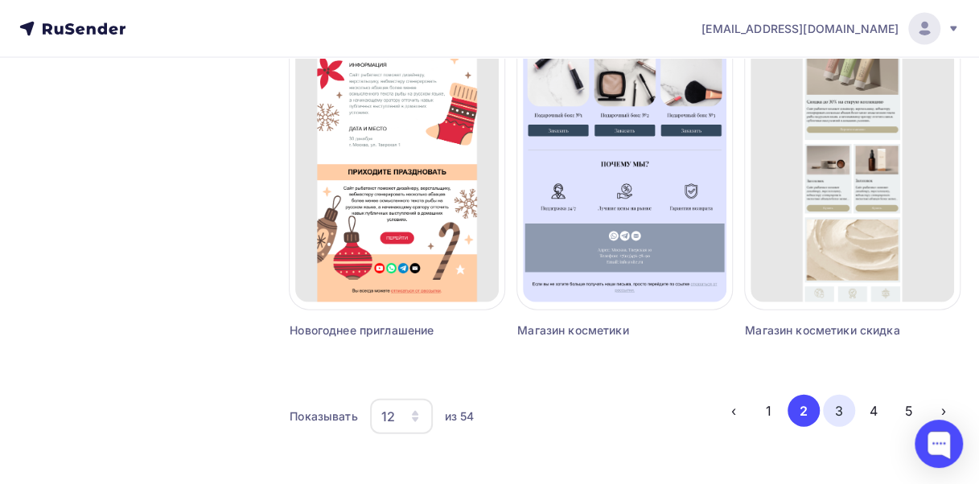
click at [841, 410] on button "3" at bounding box center [839, 411] width 32 height 32
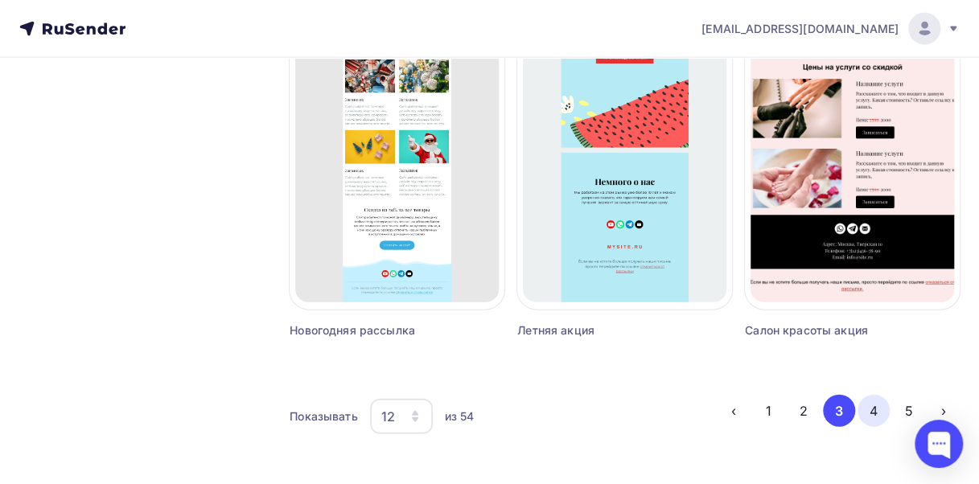
click at [874, 408] on button "4" at bounding box center [873, 411] width 32 height 32
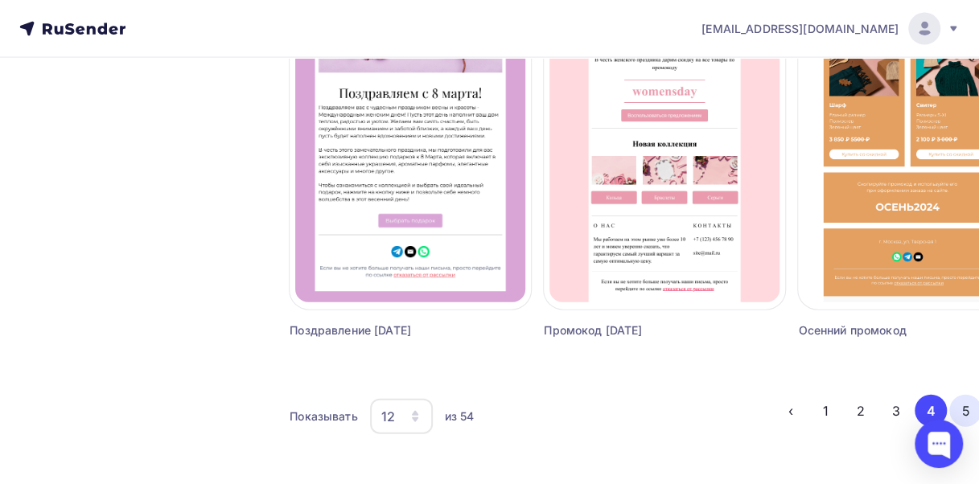
click at [949, 406] on button "5" at bounding box center [965, 411] width 32 height 32
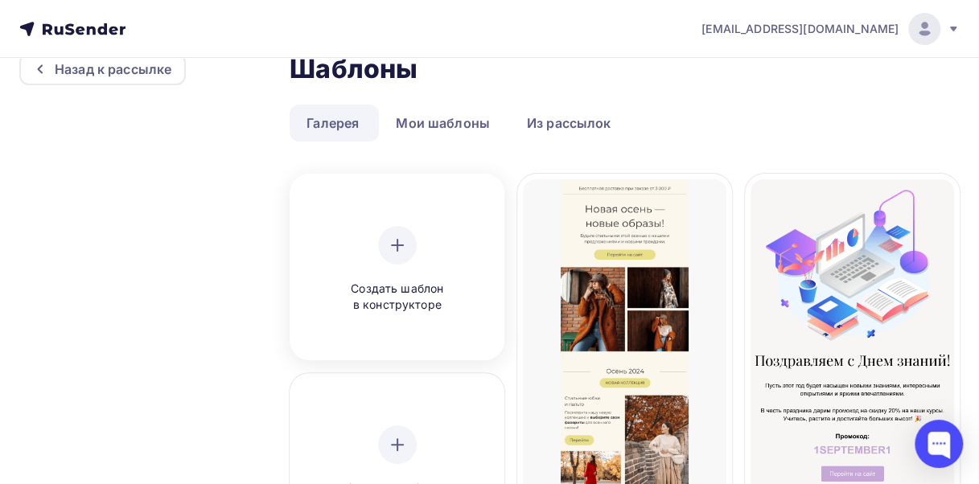
scroll to position [0, 0]
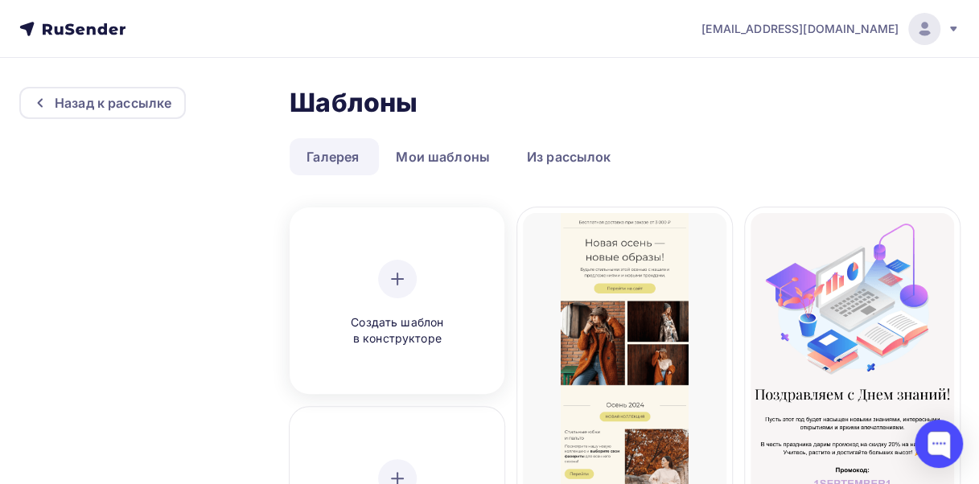
click at [391, 291] on div at bounding box center [397, 279] width 39 height 39
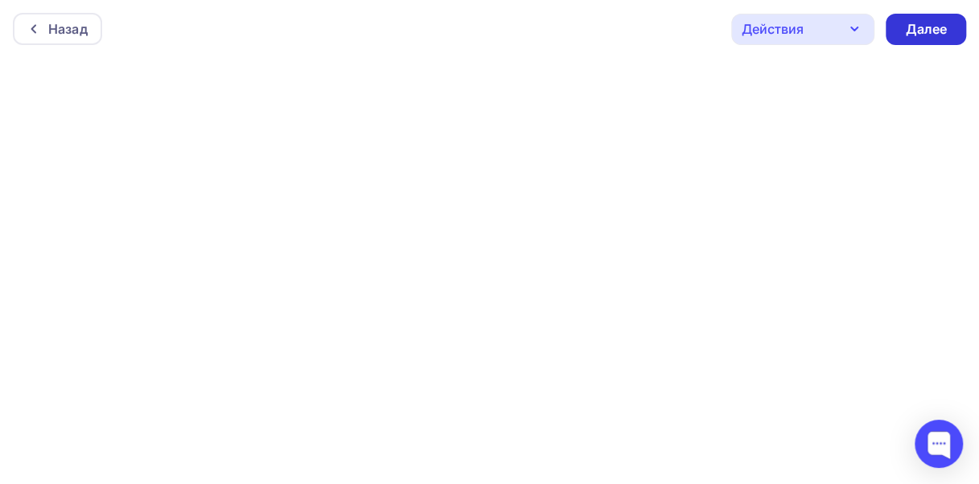
click at [923, 27] on div "Далее" at bounding box center [926, 29] width 42 height 19
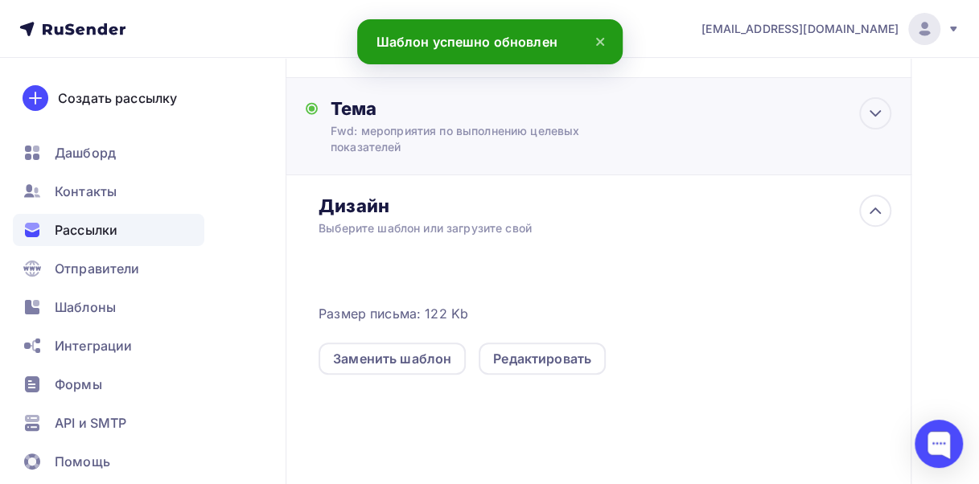
scroll to position [241, 0]
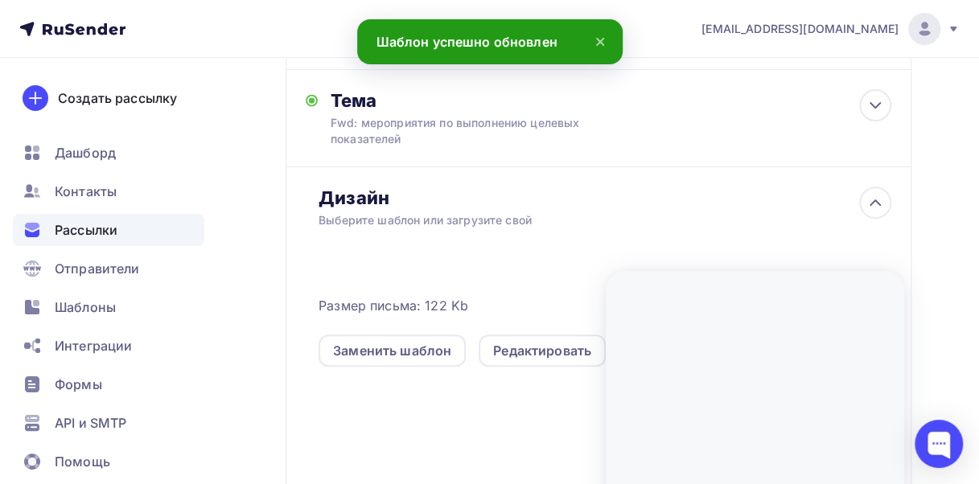
click at [753, 317] on div at bounding box center [755, 396] width 298 height 251
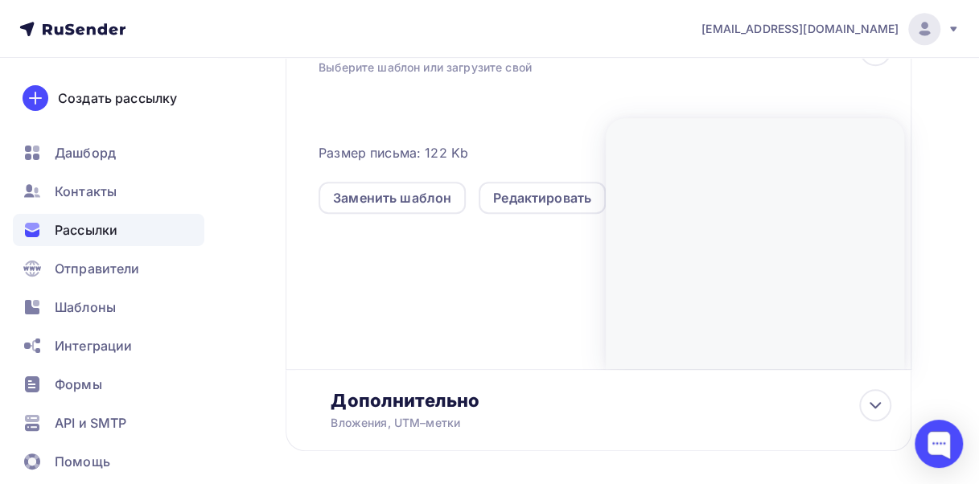
scroll to position [306, 0]
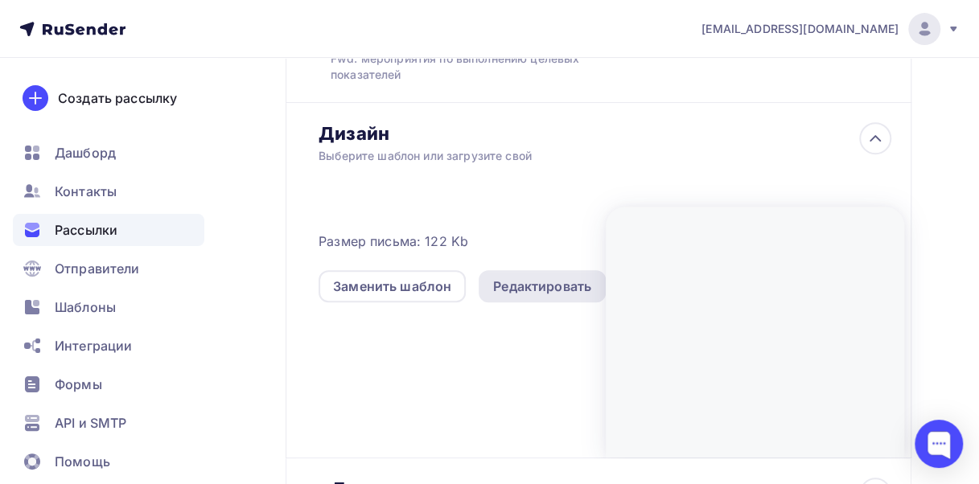
click at [546, 286] on div "Редактировать" at bounding box center [542, 286] width 98 height 19
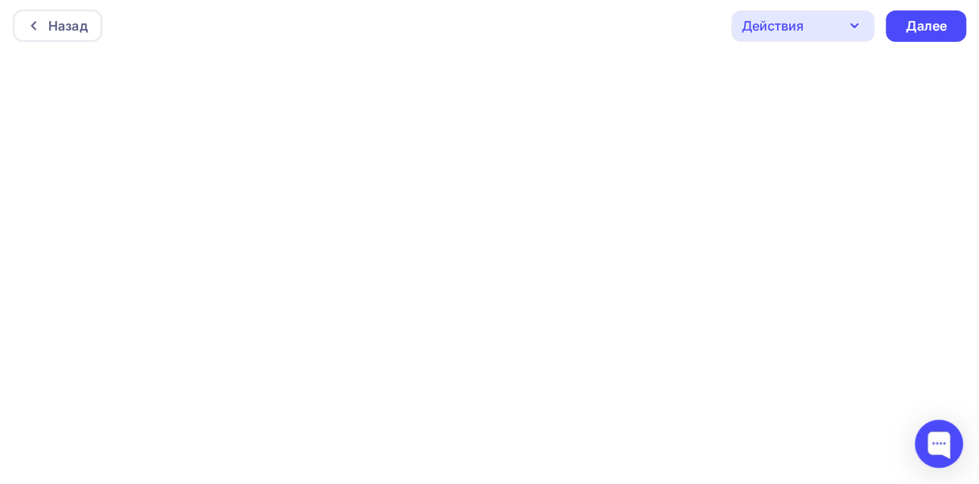
scroll to position [4, 0]
click at [933, 19] on div "Далее" at bounding box center [926, 25] width 42 height 19
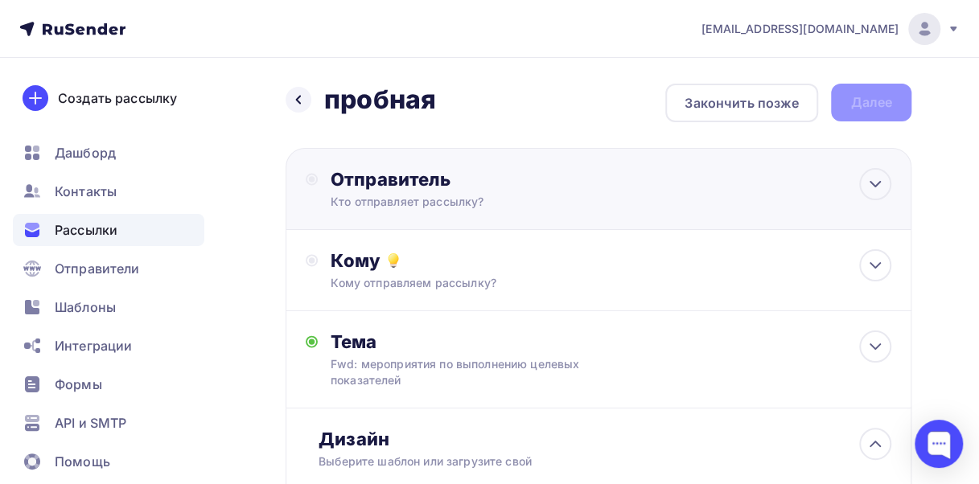
click at [553, 195] on div "Кто отправляет рассылку?" at bounding box center [488, 202] width 314 height 16
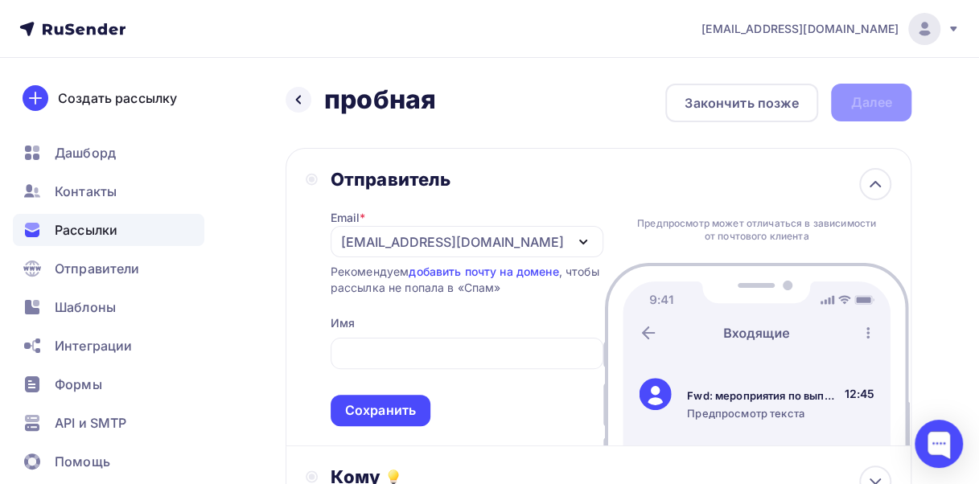
click at [553, 195] on div "Email * info@vector-consult.ru info@vector-consult.ru Добавить отправителя Реко…" at bounding box center [467, 309] width 273 height 236
click at [361, 349] on input "text" at bounding box center [466, 353] width 254 height 19
type input "Ереничев Алексей"
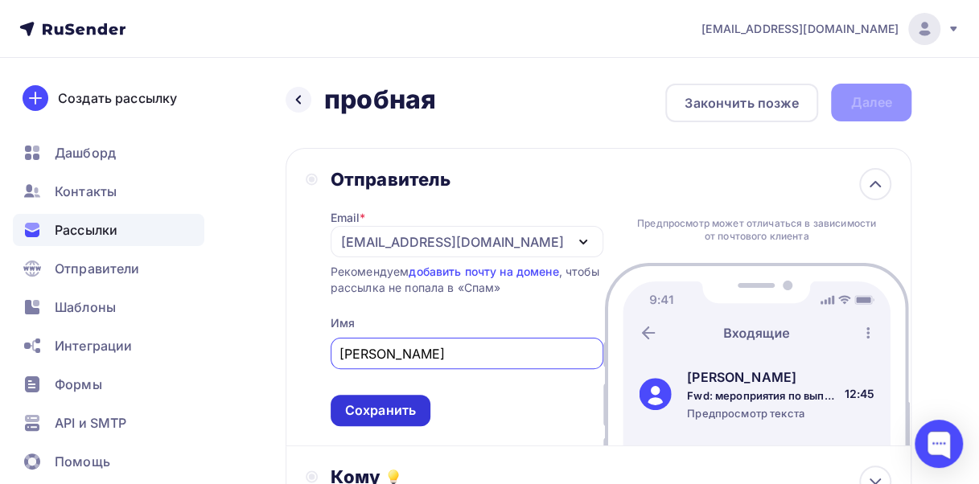
click at [372, 405] on div "Сохранить" at bounding box center [380, 410] width 71 height 19
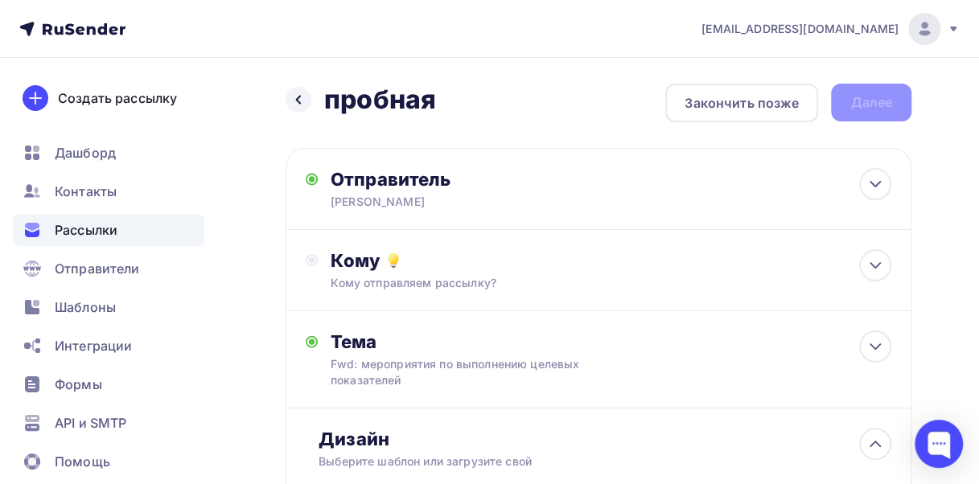
click at [875, 100] on div "Назад пробная пробная Закончить позже Далее" at bounding box center [599, 103] width 626 height 39
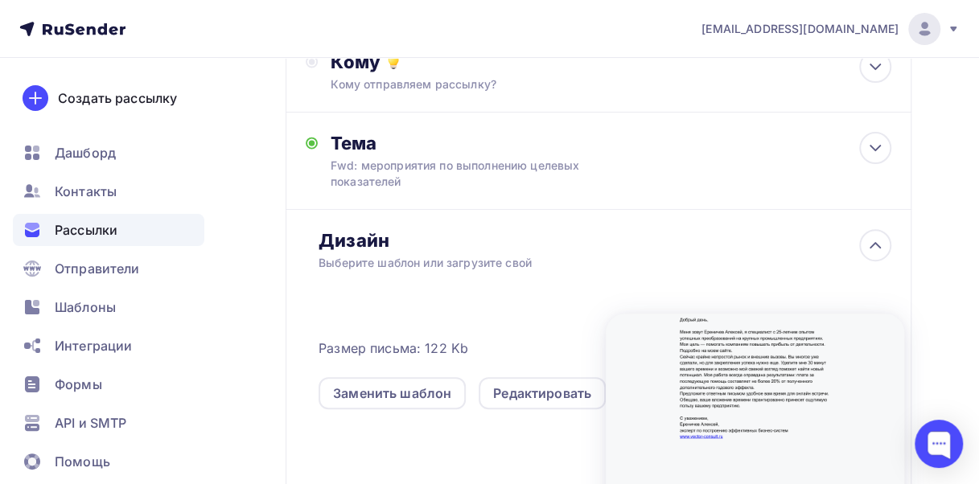
scroll to position [322, 0]
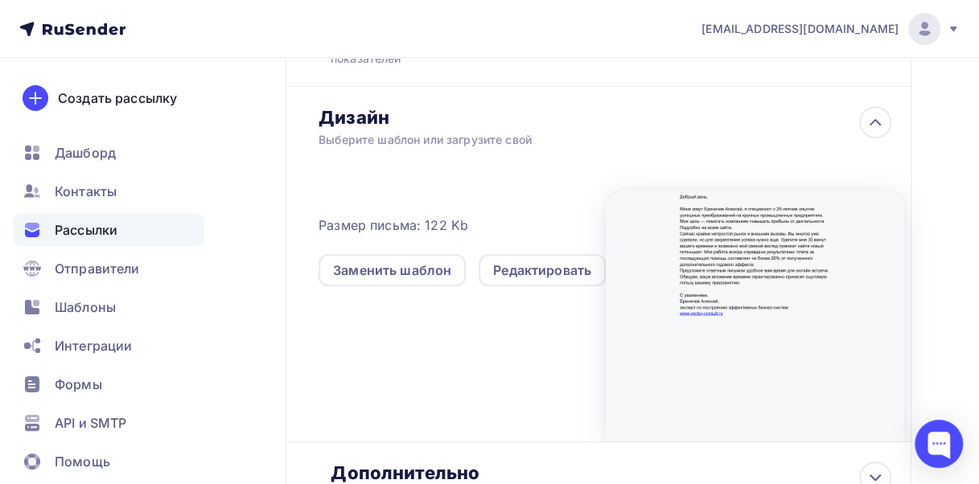
click at [743, 285] on div at bounding box center [755, 316] width 298 height 251
click at [870, 119] on icon at bounding box center [875, 122] width 19 height 19
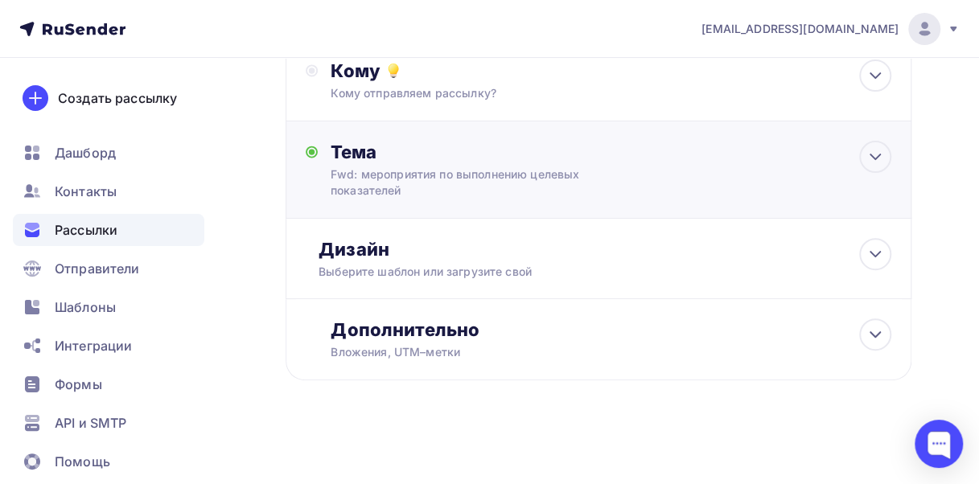
scroll to position [191, 0]
click at [878, 335] on icon at bounding box center [875, 334] width 19 height 19
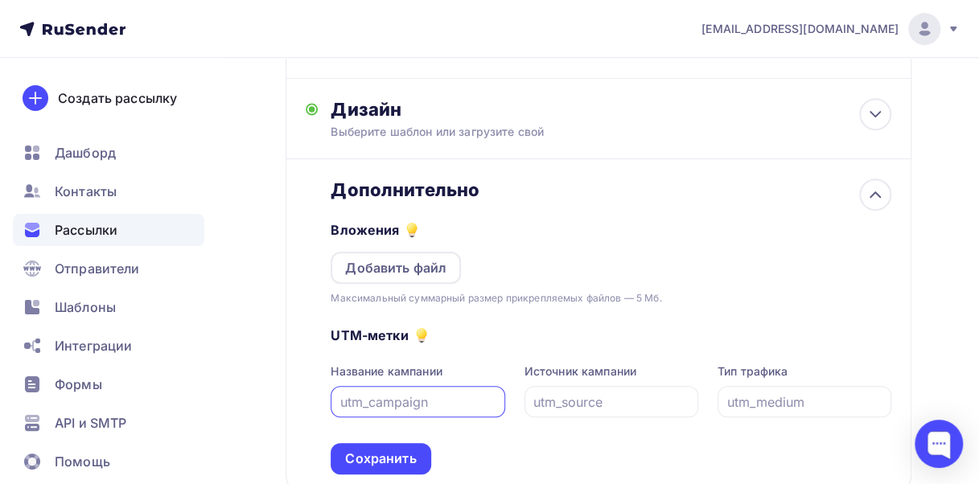
scroll to position [351, 0]
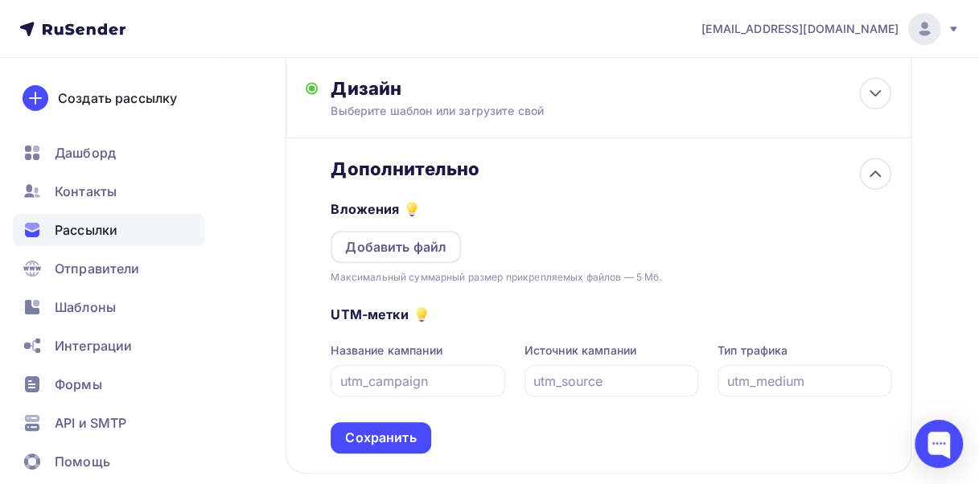
click at [422, 312] on icon at bounding box center [421, 312] width 9 height 9
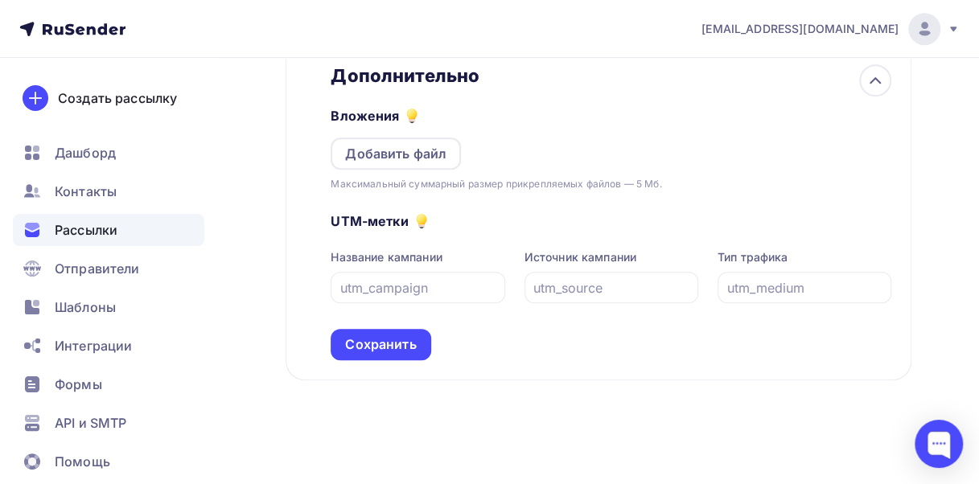
scroll to position [446, 0]
click at [401, 343] on div "Сохранить" at bounding box center [380, 344] width 71 height 19
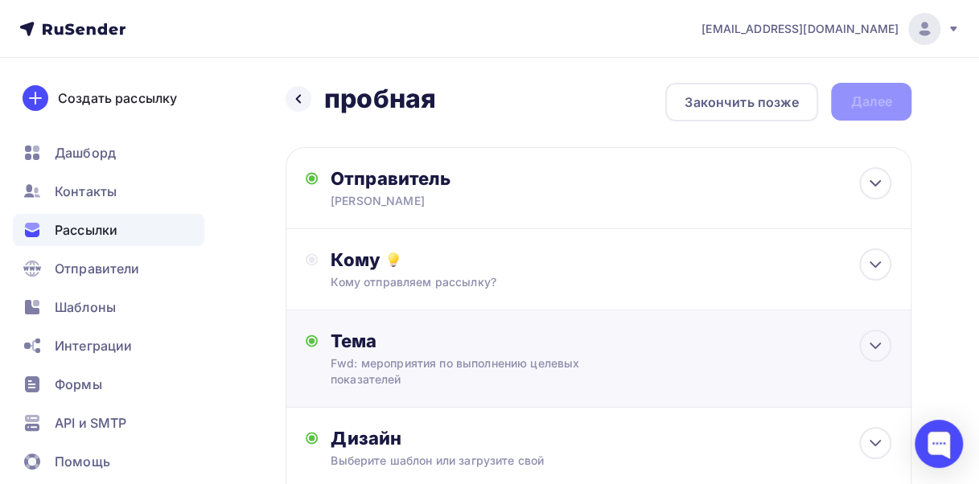
scroll to position [0, 0]
click at [364, 275] on div "Кому Кому отправляем рассылку? Списки получателей пробная рассылка Все списки i…" at bounding box center [611, 270] width 561 height 42
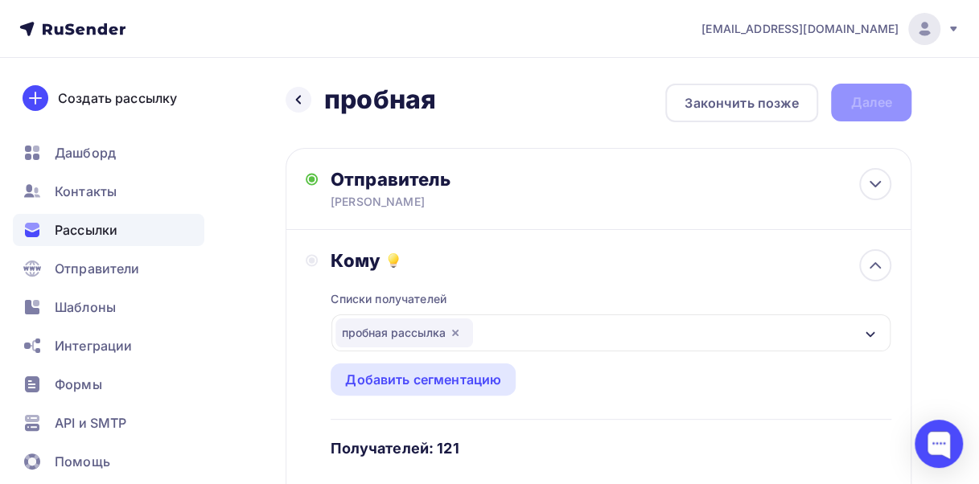
click at [375, 327] on div "пробная рассылка" at bounding box center [404, 333] width 138 height 29
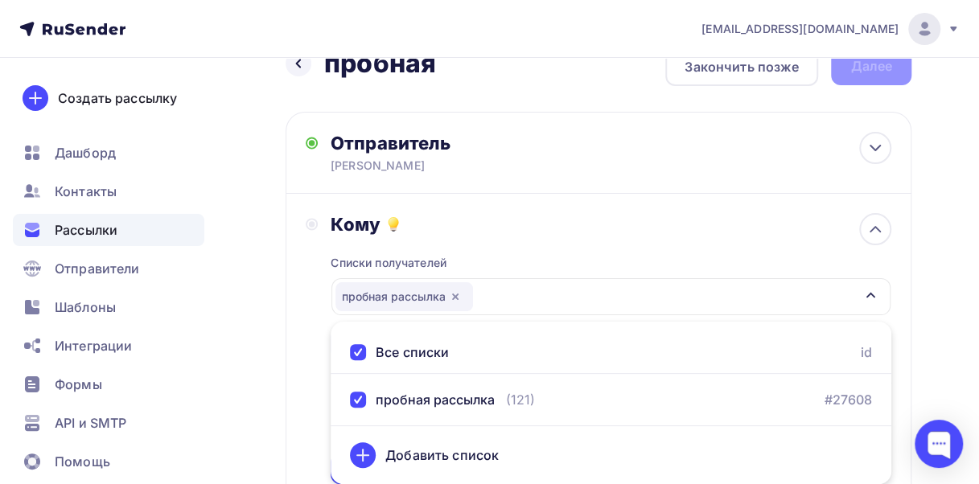
click at [356, 347] on div at bounding box center [358, 352] width 16 height 16
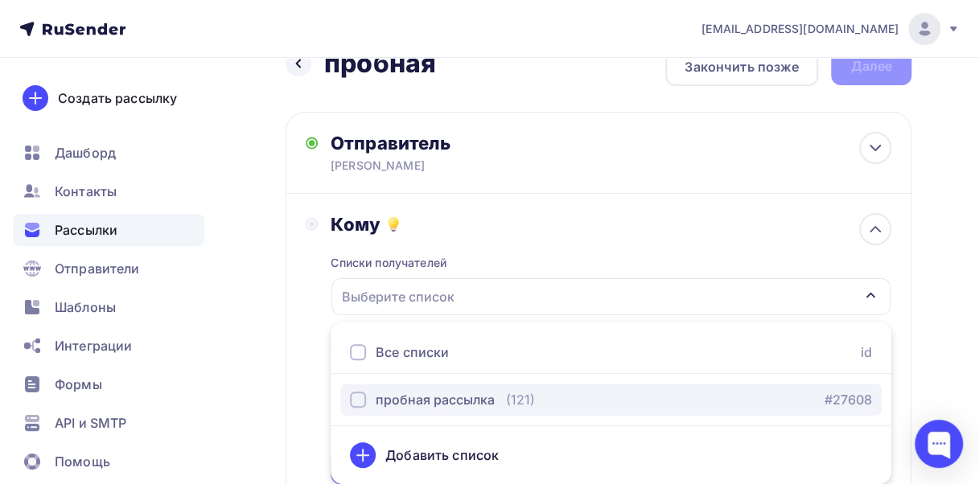
click at [356, 401] on div "button" at bounding box center [358, 400] width 16 height 16
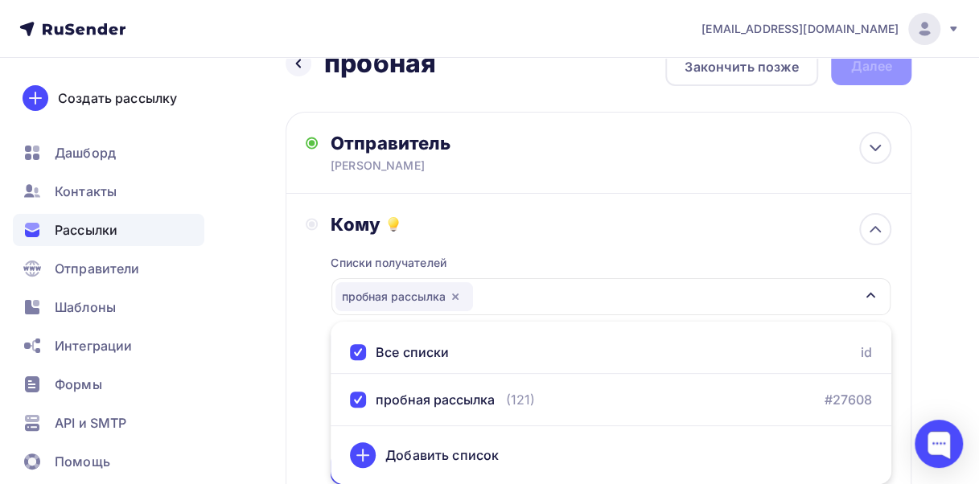
click at [309, 362] on div "Кому Списки получателей пробная рассылка Все списки id пробная рассылка (121) #…" at bounding box center [599, 348] width 586 height 271
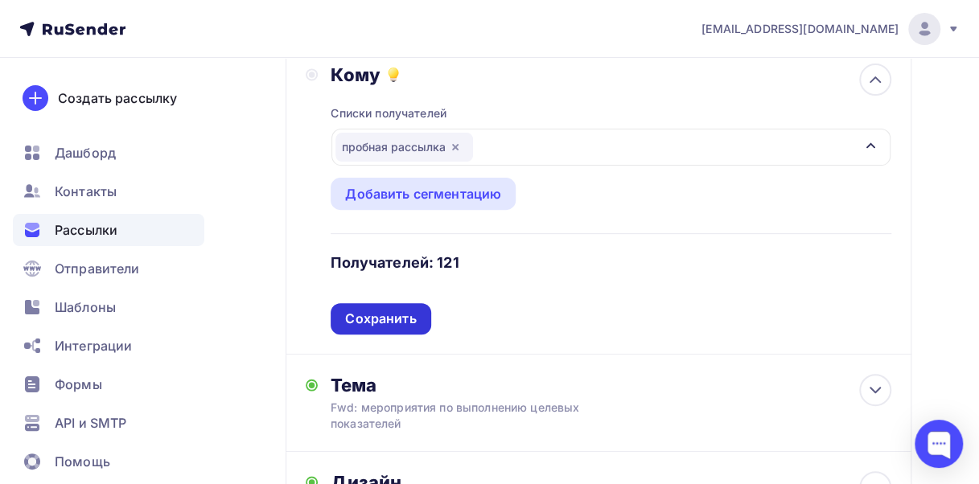
scroll to position [197, 0]
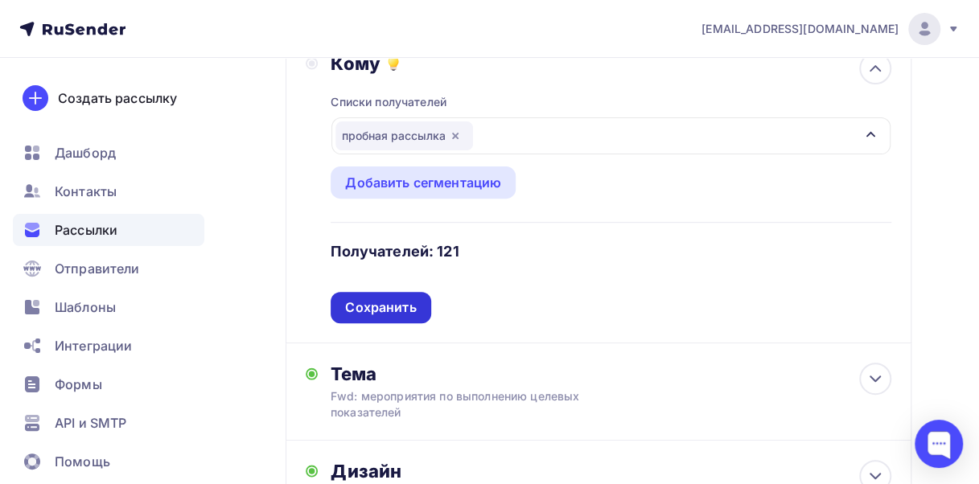
click at [388, 306] on div "Сохранить" at bounding box center [380, 307] width 71 height 19
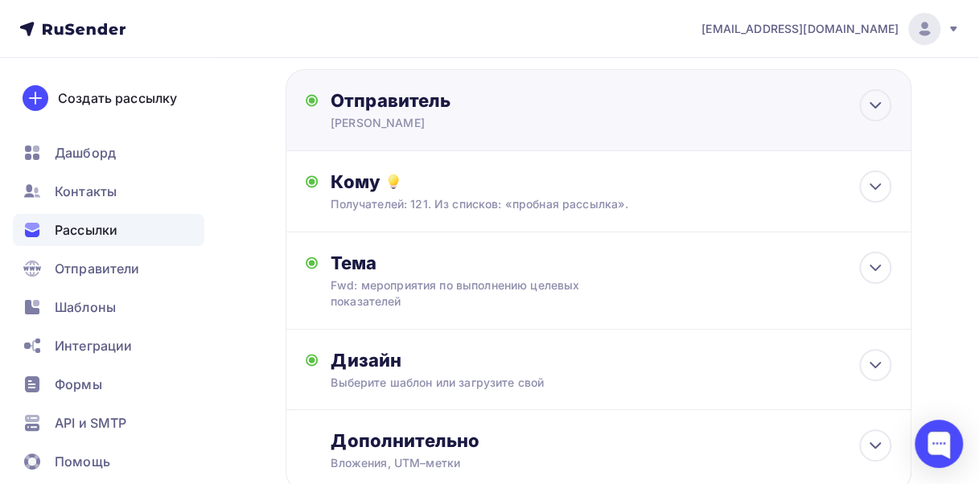
scroll to position [0, 0]
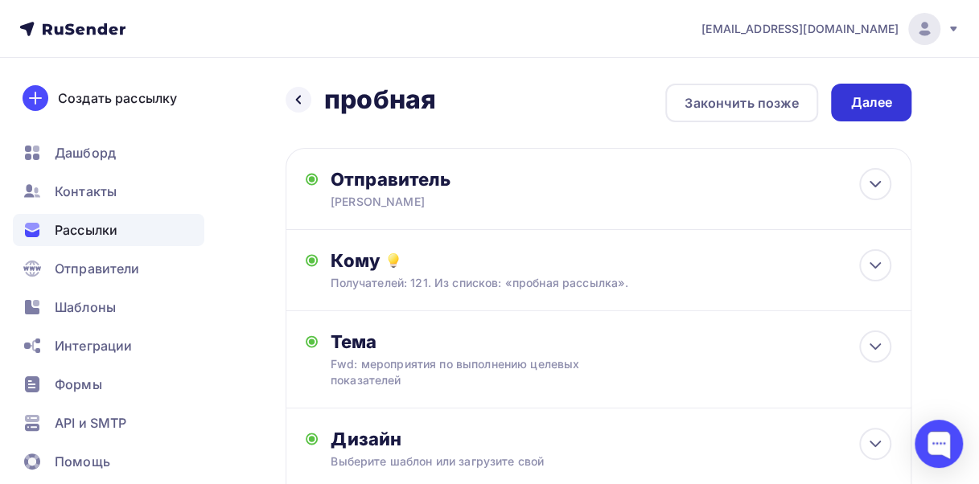
click at [879, 102] on div "Далее" at bounding box center [871, 102] width 42 height 19
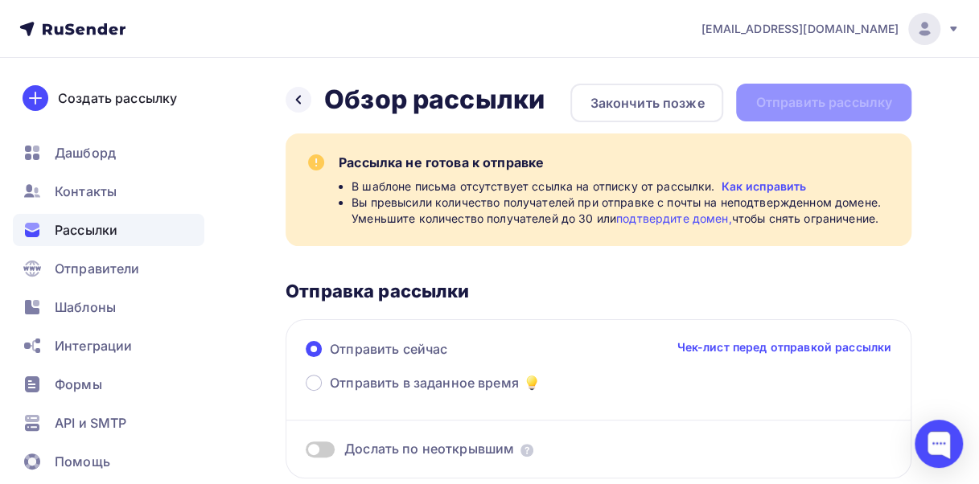
click at [688, 219] on link "подтвердите домен," at bounding box center [674, 219] width 116 height 14
click at [91, 150] on span "Дашборд" at bounding box center [85, 152] width 61 height 19
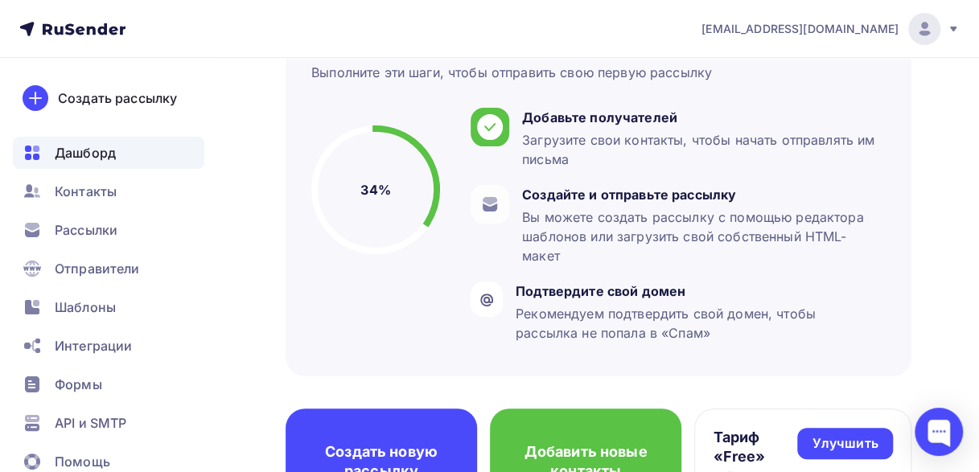
scroll to position [161, 0]
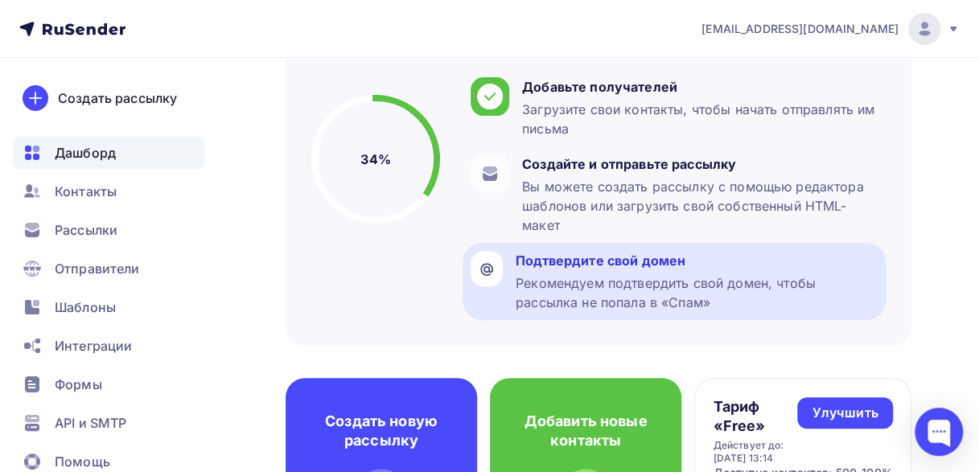
click at [555, 279] on div "Рекомендуем подтвердить свой домен, чтобы рассылка не попала в «Спам»" at bounding box center [697, 292] width 362 height 39
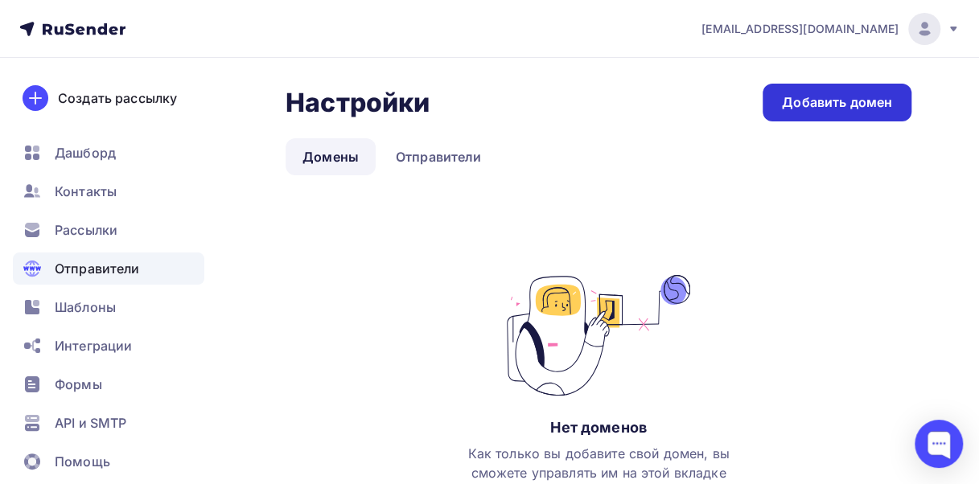
click at [824, 101] on div "Добавить домен" at bounding box center [837, 102] width 110 height 19
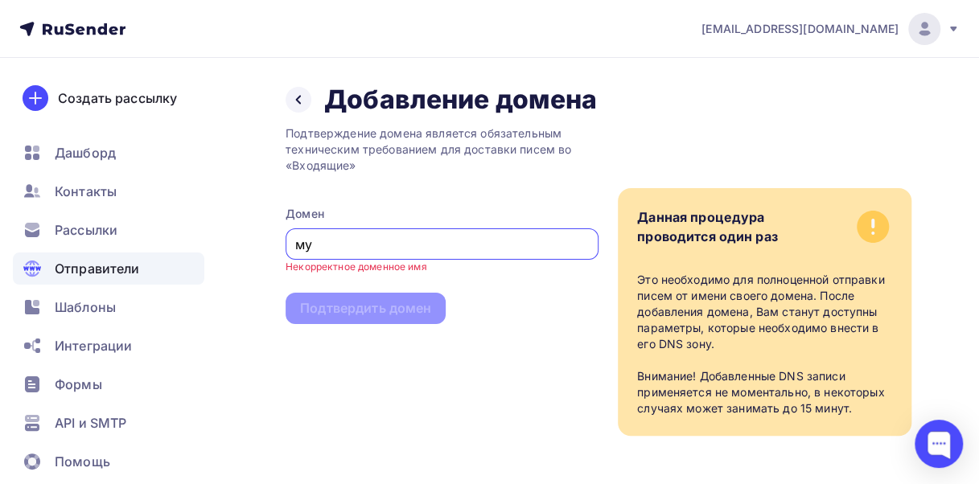
type input "м"
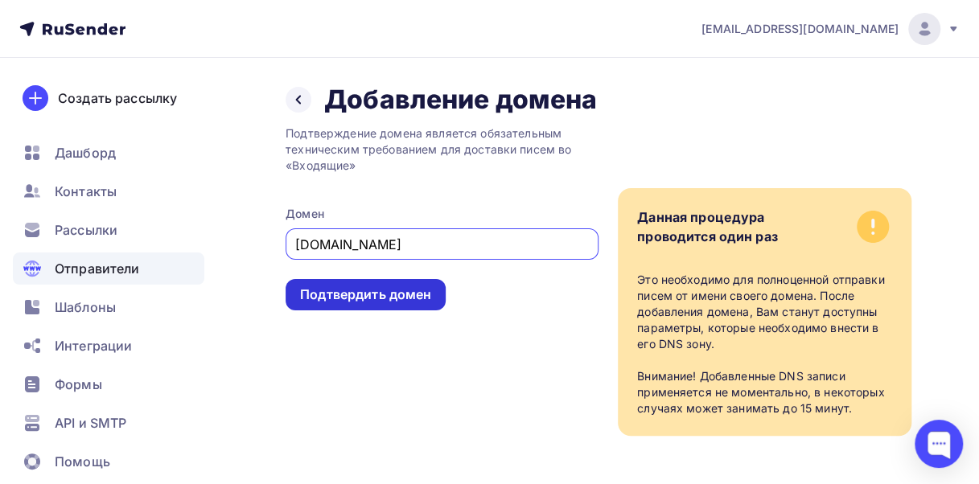
type input "vector-consult.ru"
click at [367, 298] on div "Подтвердить домен" at bounding box center [365, 295] width 131 height 19
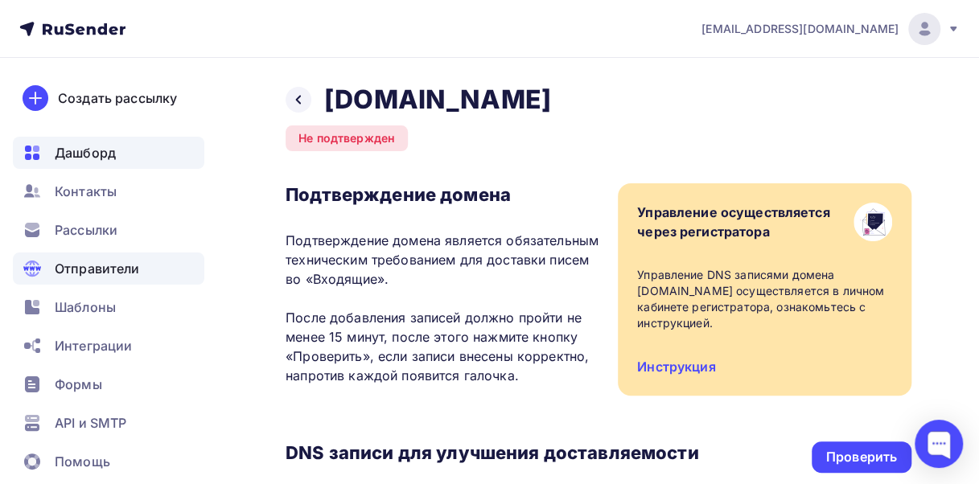
click at [88, 154] on span "Дашборд" at bounding box center [85, 152] width 61 height 19
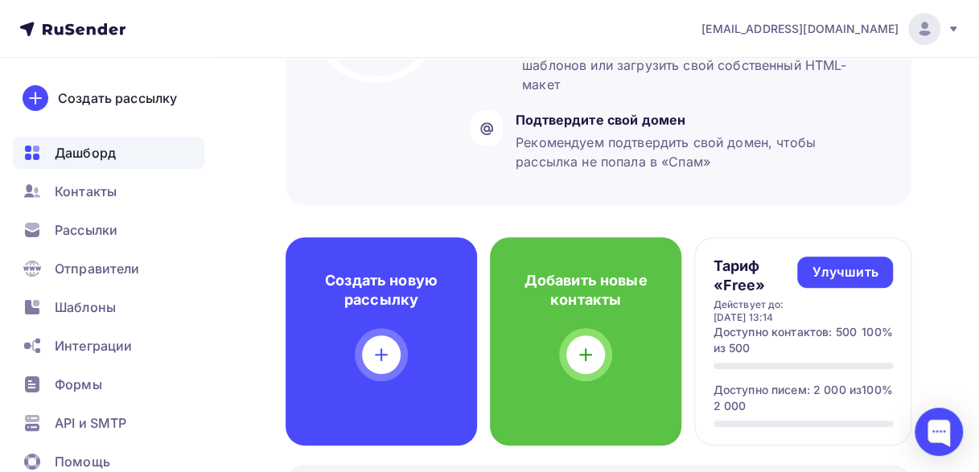
scroll to position [413, 0]
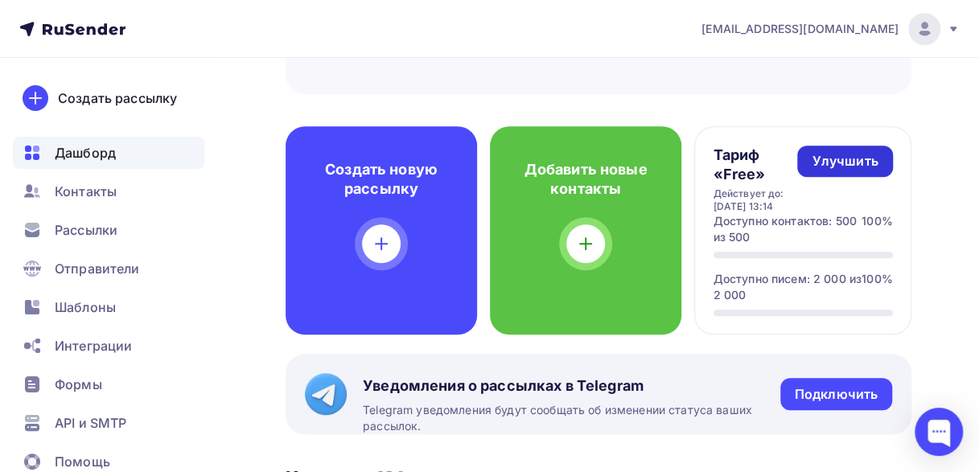
click at [837, 167] on div "Улучшить" at bounding box center [845, 161] width 66 height 19
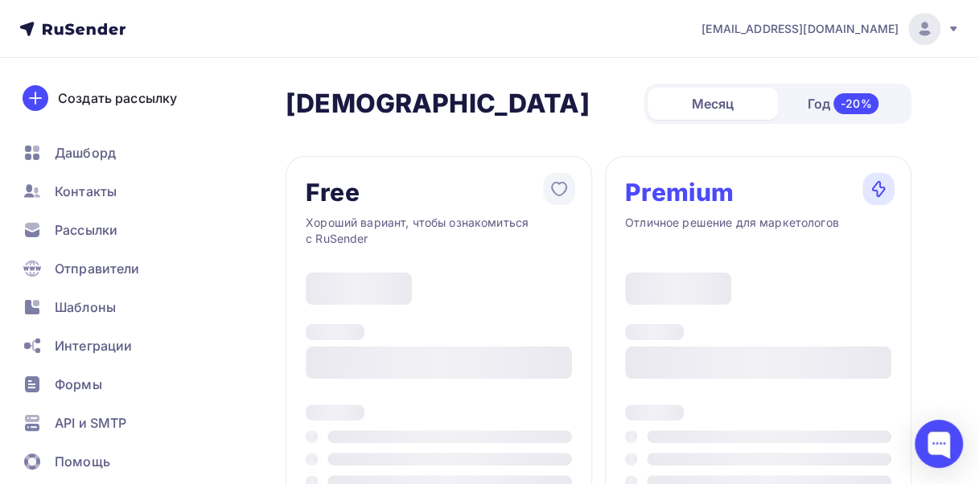
type input "500"
type input "100"
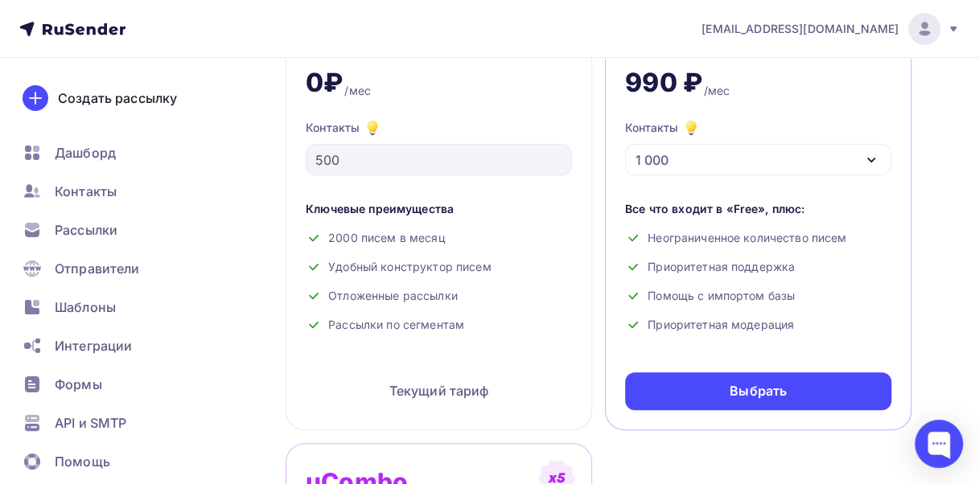
scroll to position [161, 0]
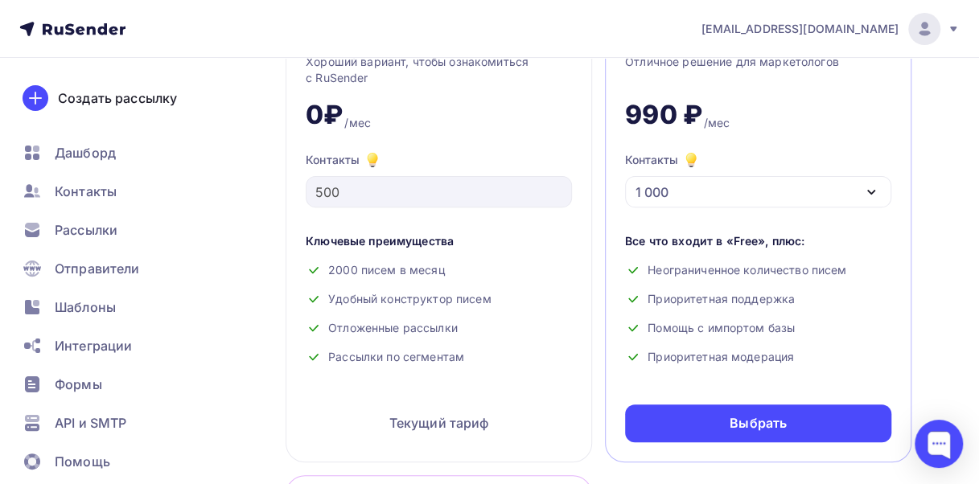
click at [712, 195] on div "1 000" at bounding box center [758, 191] width 266 height 31
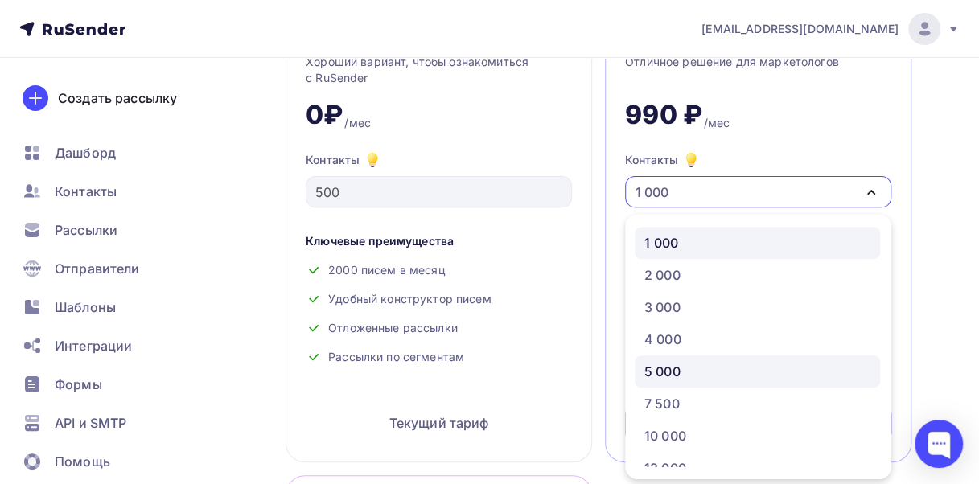
click at [676, 367] on div "5 000" at bounding box center [662, 371] width 36 height 19
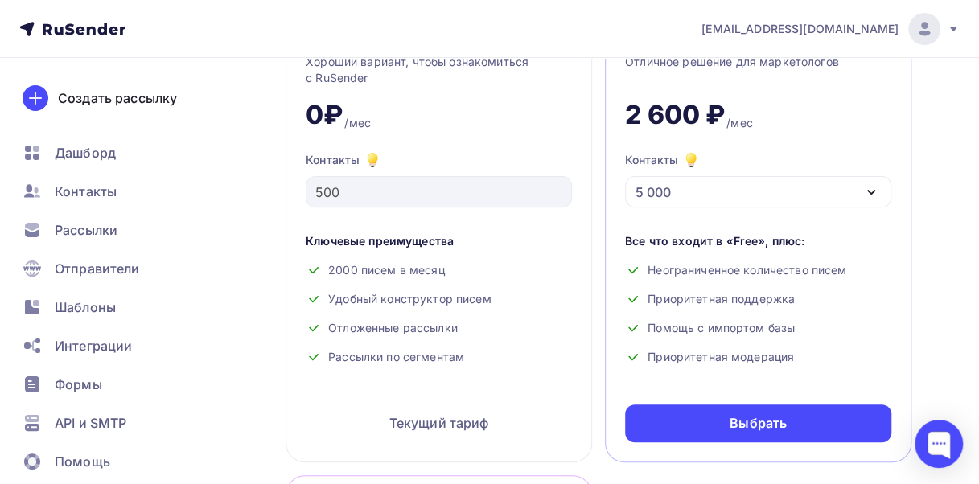
click at [718, 188] on div "5 000" at bounding box center [758, 191] width 266 height 31
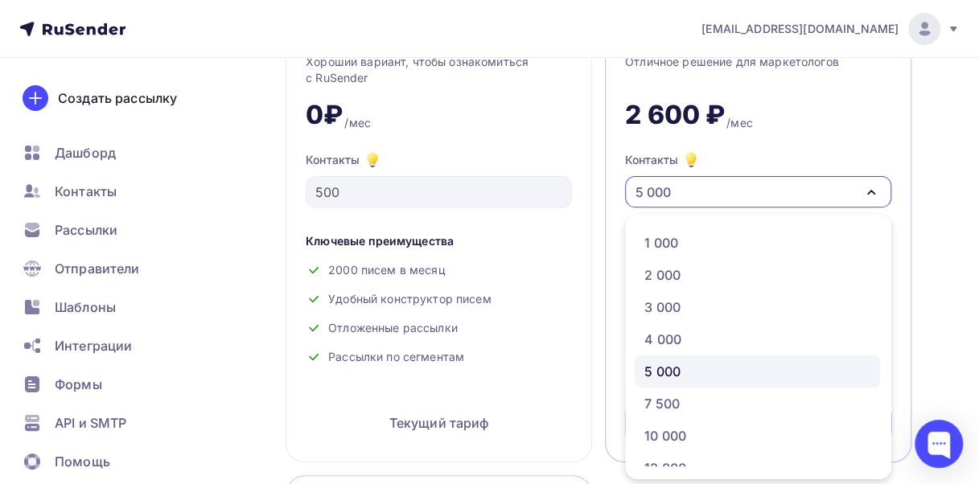
click at [567, 235] on div "Ключевые преимущества" at bounding box center [439, 241] width 266 height 16
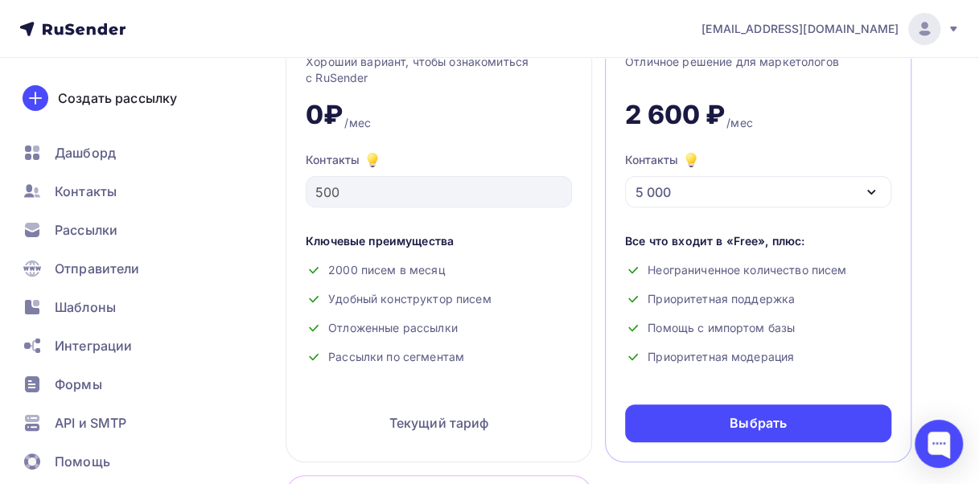
scroll to position [0, 0]
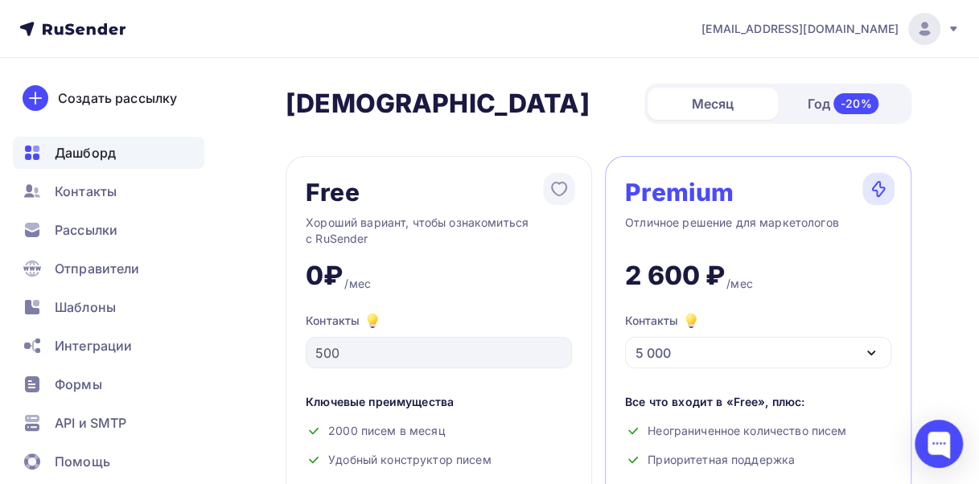
click at [93, 154] on span "Дашборд" at bounding box center [85, 152] width 61 height 19
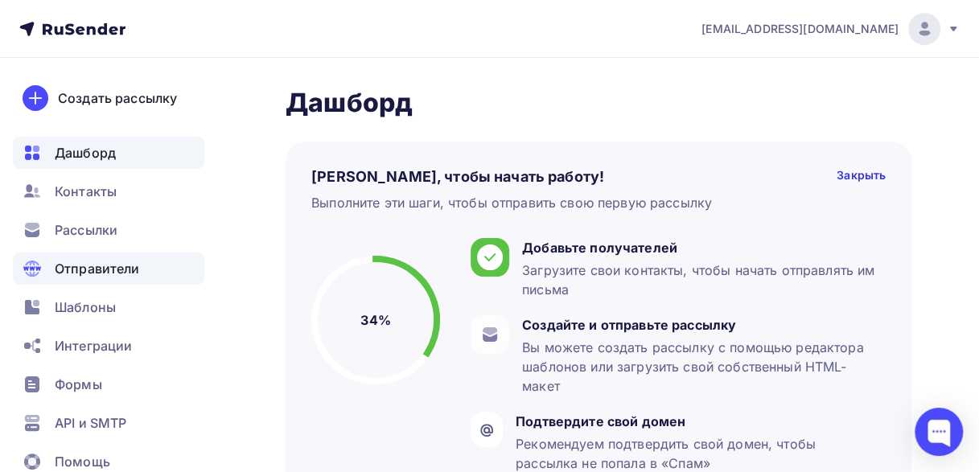
click at [100, 264] on span "Отправители" at bounding box center [97, 268] width 85 height 19
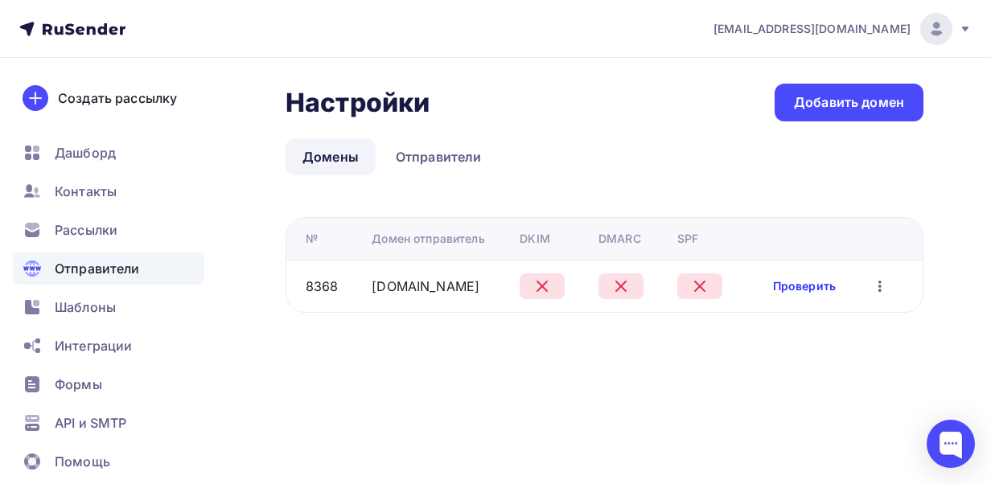
click at [813, 284] on link "Проверить" at bounding box center [804, 286] width 63 height 16
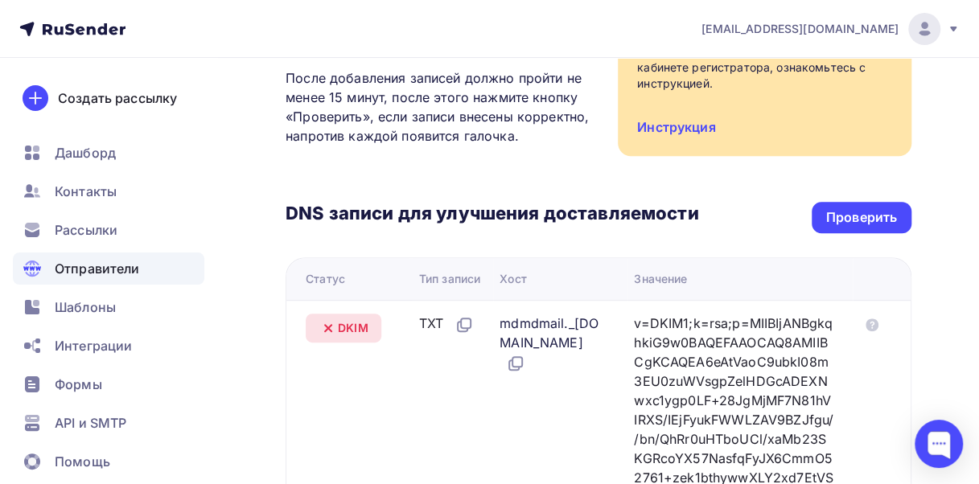
scroll to position [241, 0]
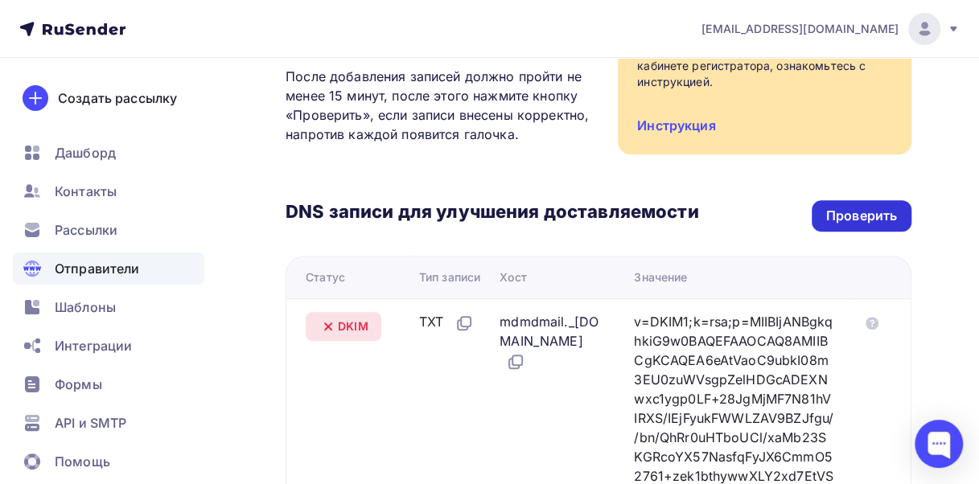
click at [852, 216] on div "Проверить" at bounding box center [861, 216] width 71 height 19
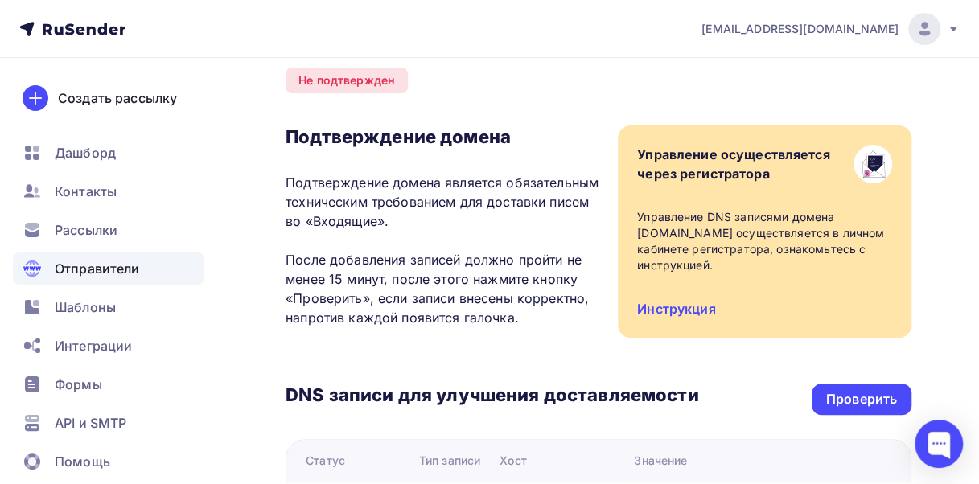
scroll to position [0, 0]
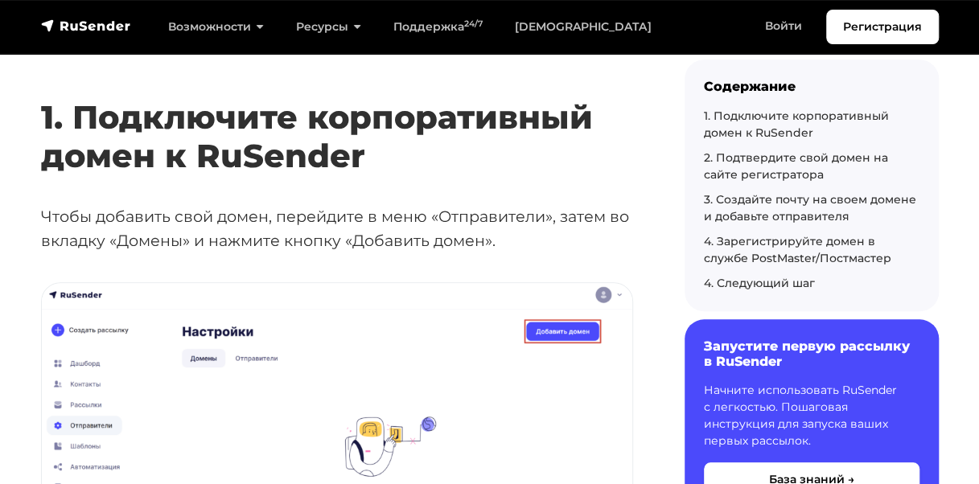
scroll to position [644, 0]
